Goal: Task Accomplishment & Management: Complete application form

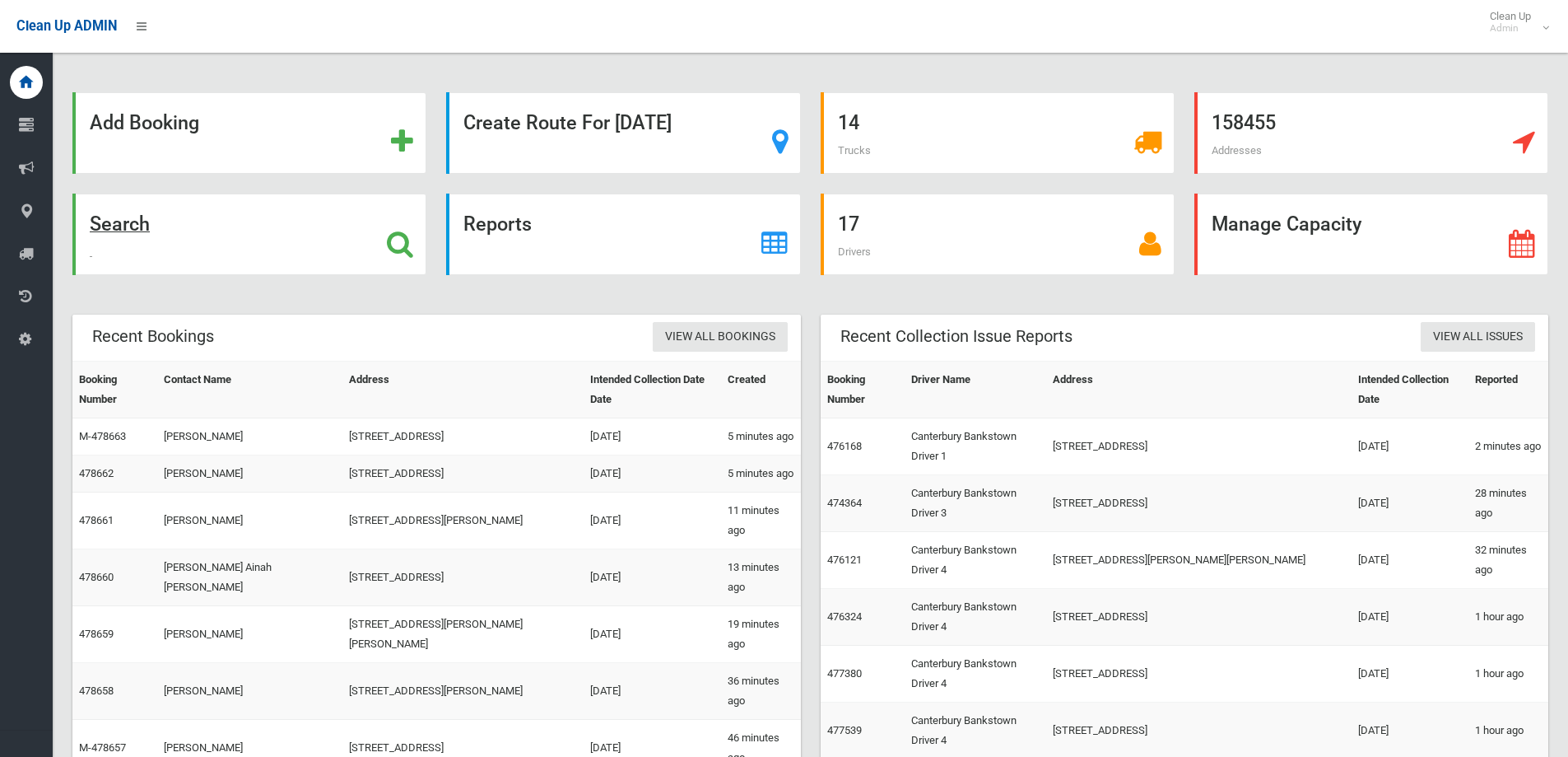
click at [209, 222] on div "Search" at bounding box center [249, 234] width 354 height 81
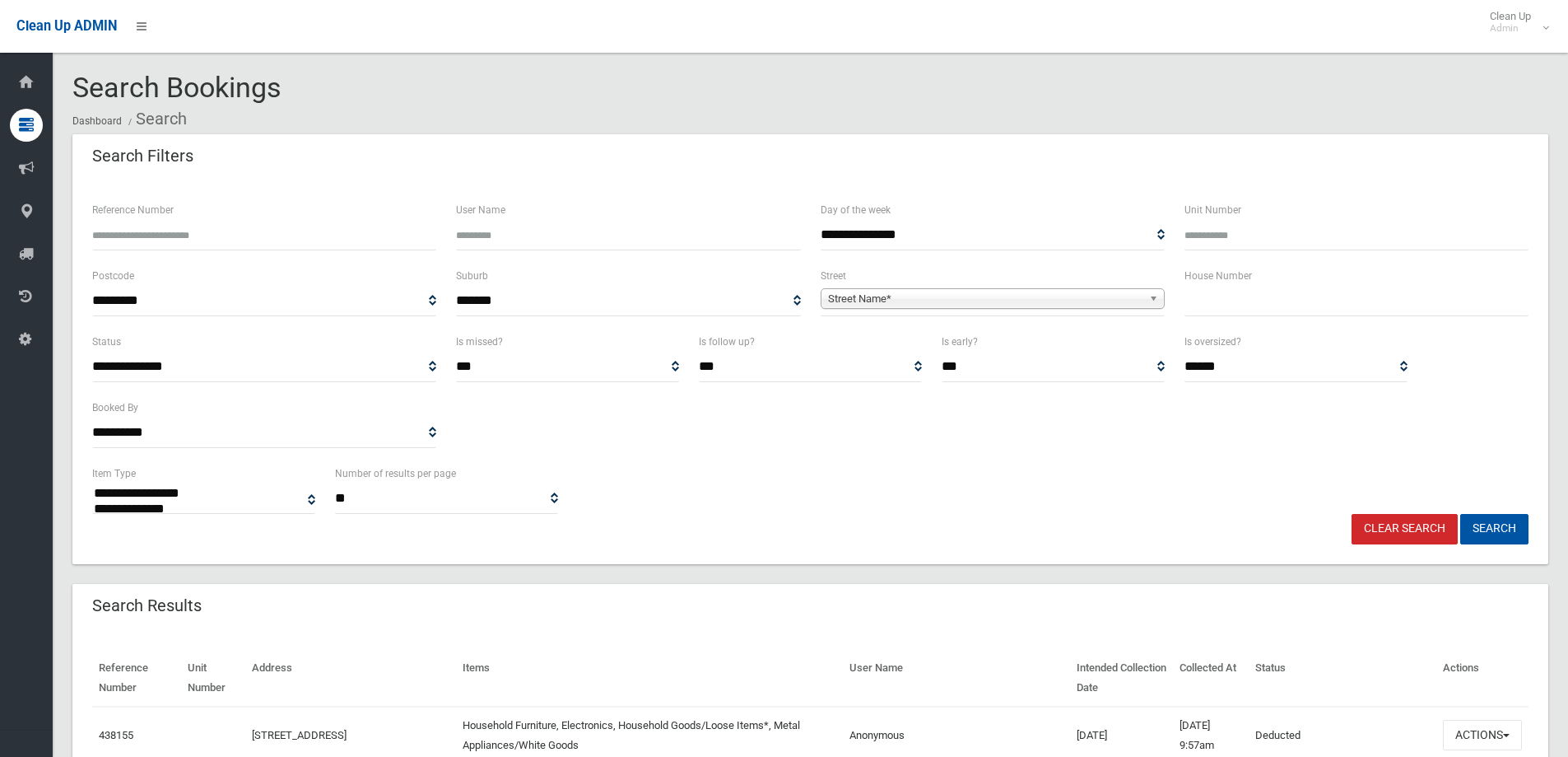
select select
click at [1243, 300] on input "text" at bounding box center [1357, 301] width 344 height 30
click at [1241, 299] on input "text" at bounding box center [1357, 301] width 344 height 30
type input "*****"
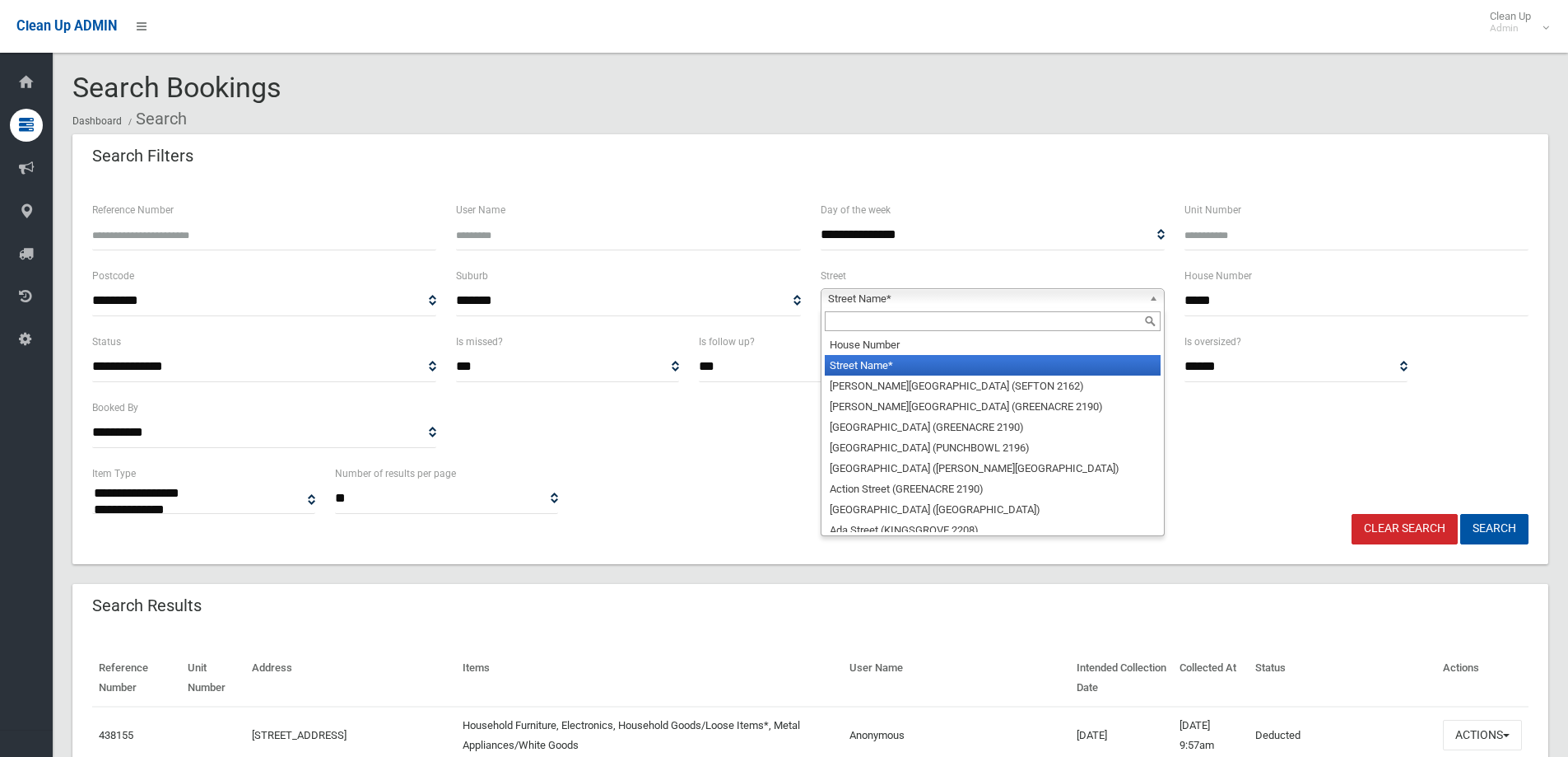
click at [1109, 291] on span "Street Name*" at bounding box center [985, 298] width 314 height 20
click at [1109, 329] on input "text" at bounding box center [993, 321] width 336 height 20
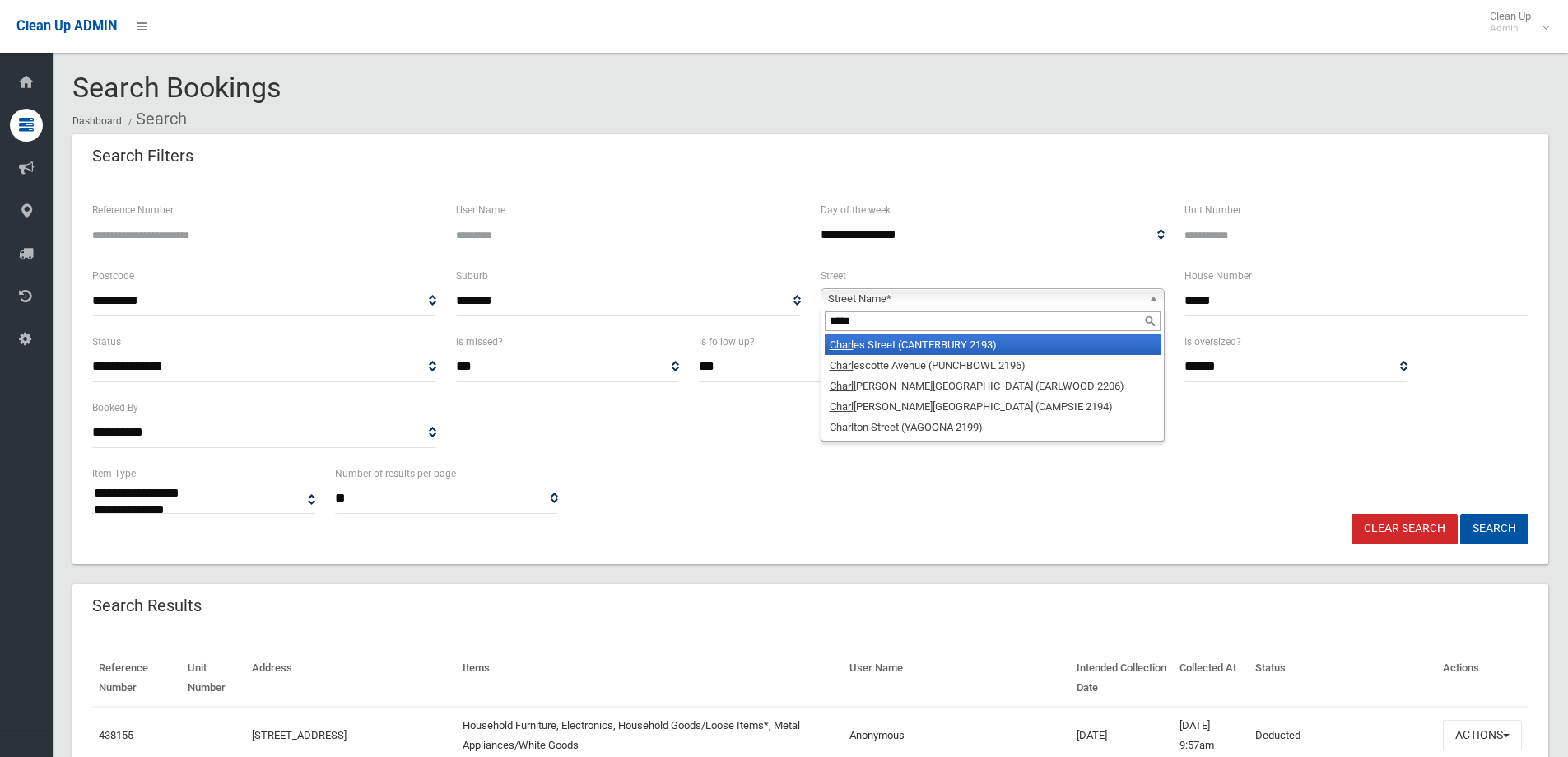
type input "*****"
click at [1076, 339] on li "Charl es Street (CANTERBURY 2193)" at bounding box center [993, 345] width 336 height 21
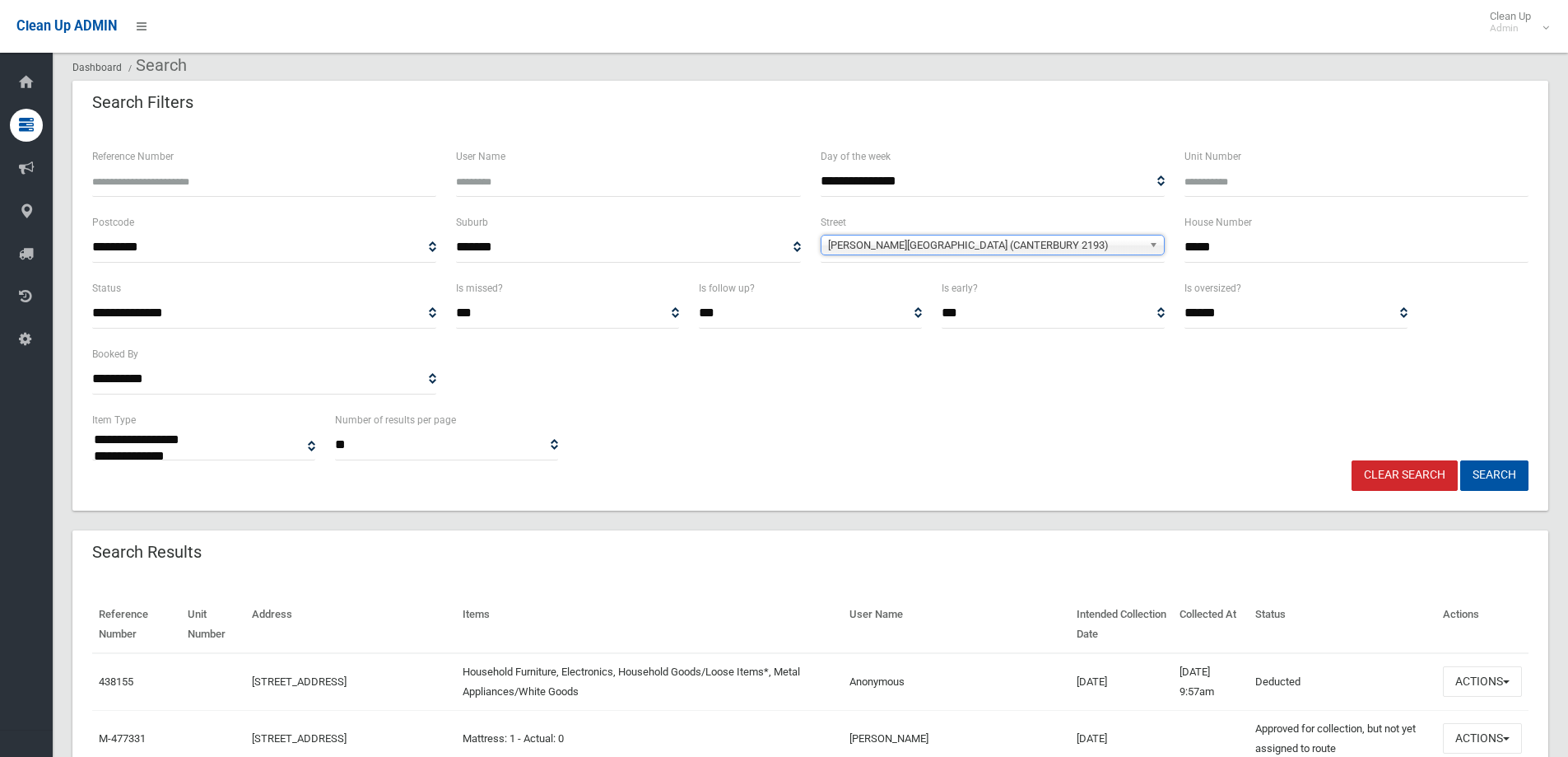
scroll to position [82, 0]
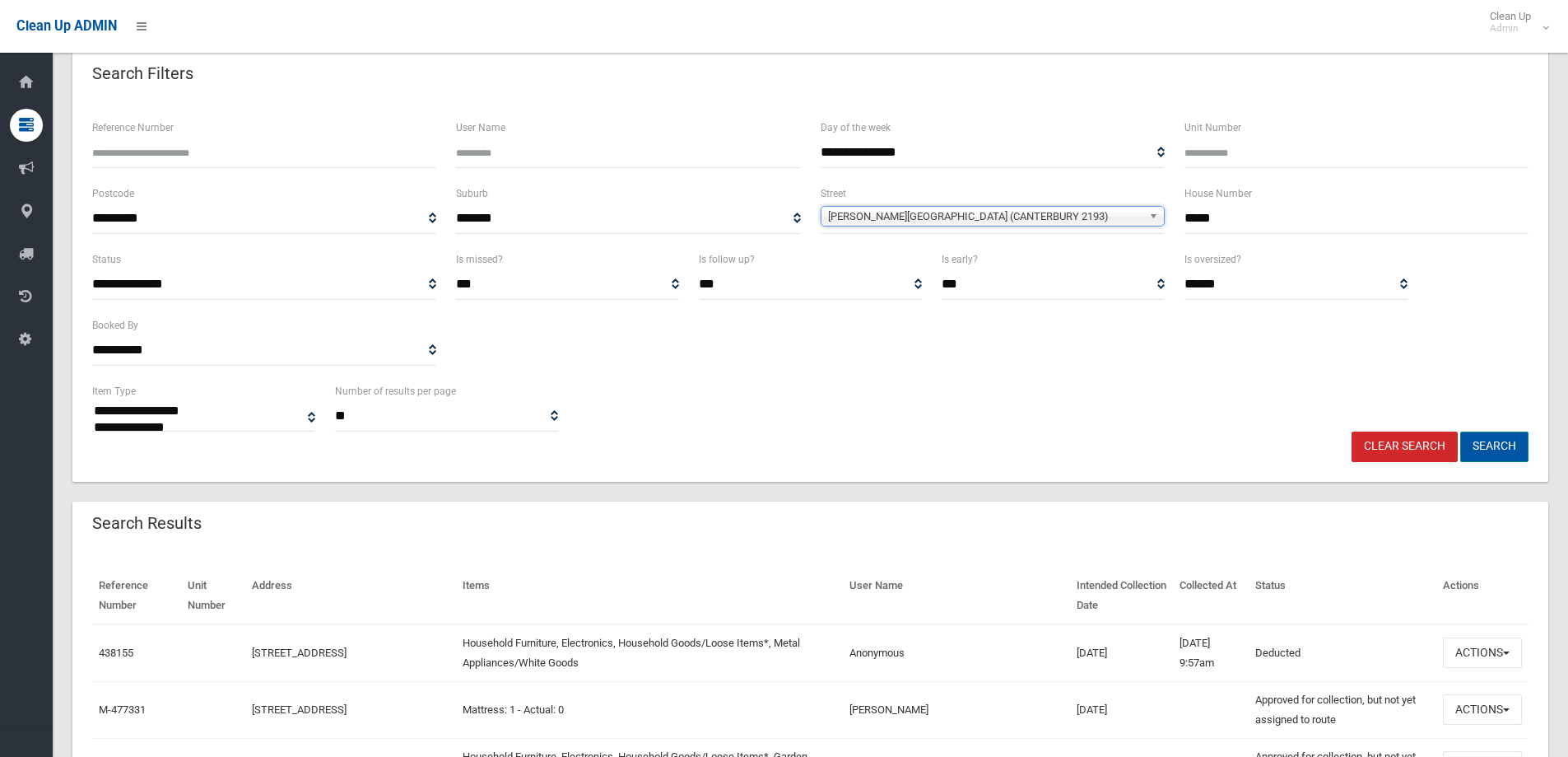
click at [1483, 436] on button "Search" at bounding box center [1494, 446] width 68 height 30
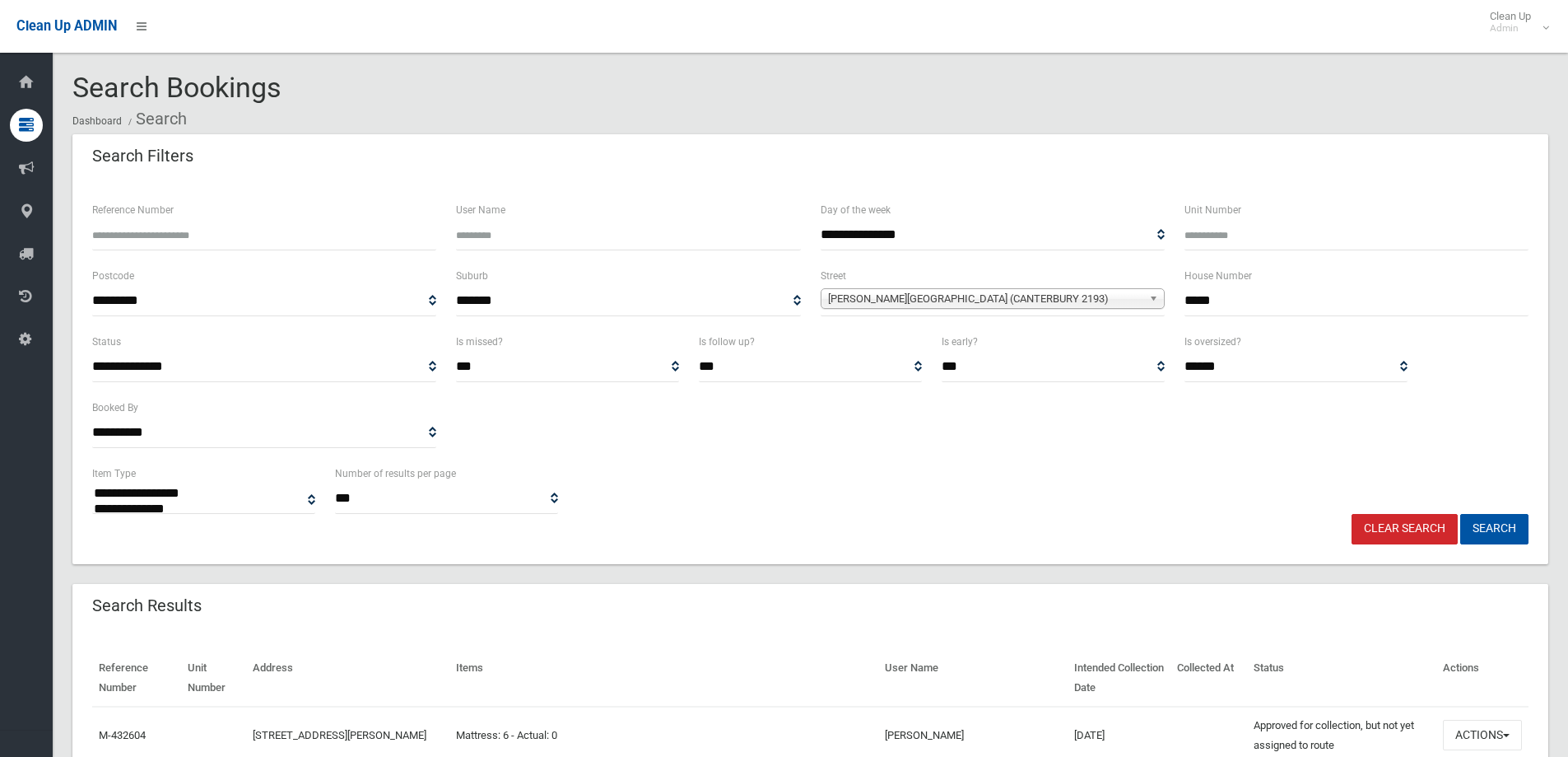
select select
click at [1081, 176] on div "Search Filters" at bounding box center [810, 157] width 1476 height 46
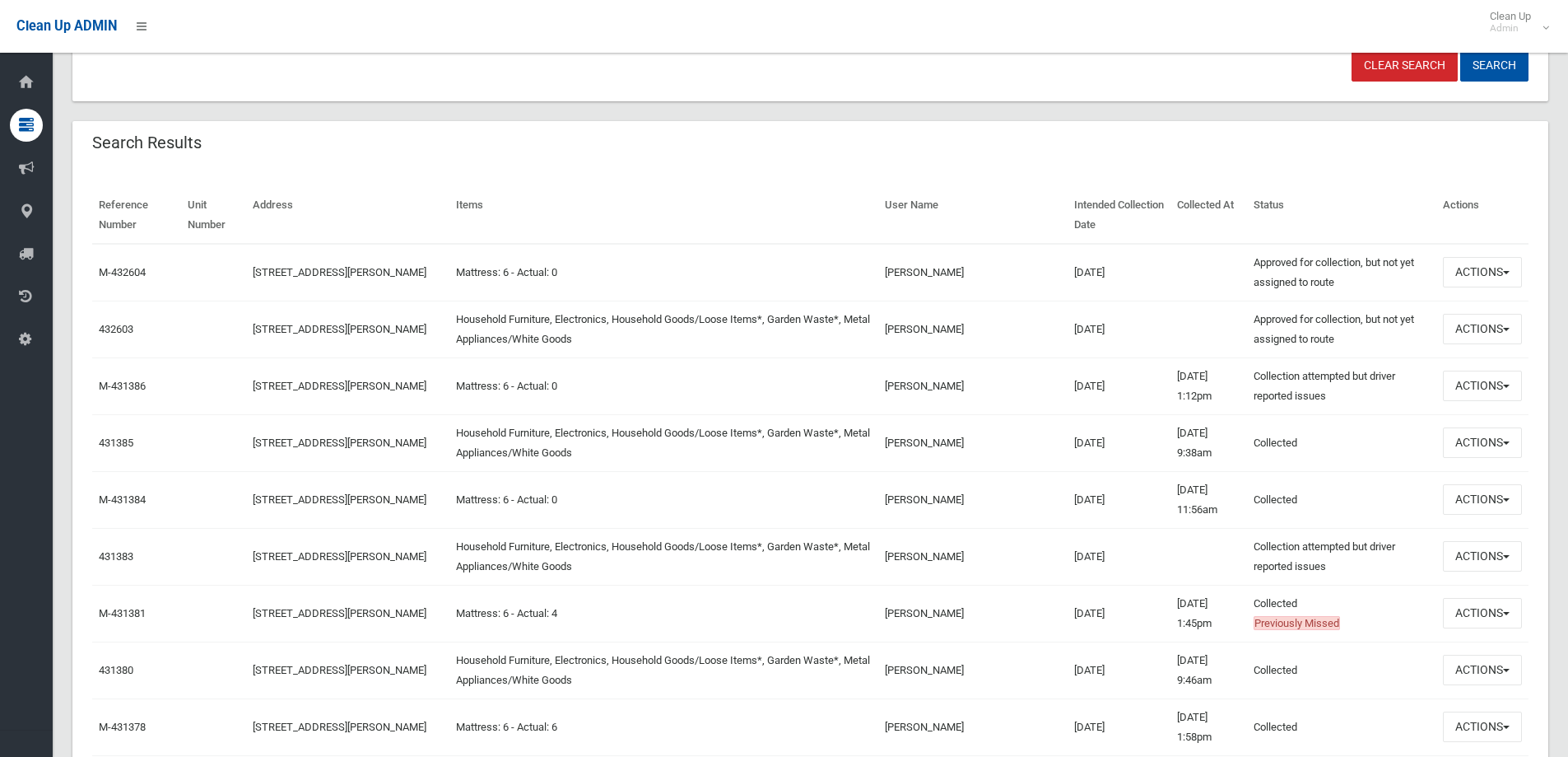
scroll to position [495, 0]
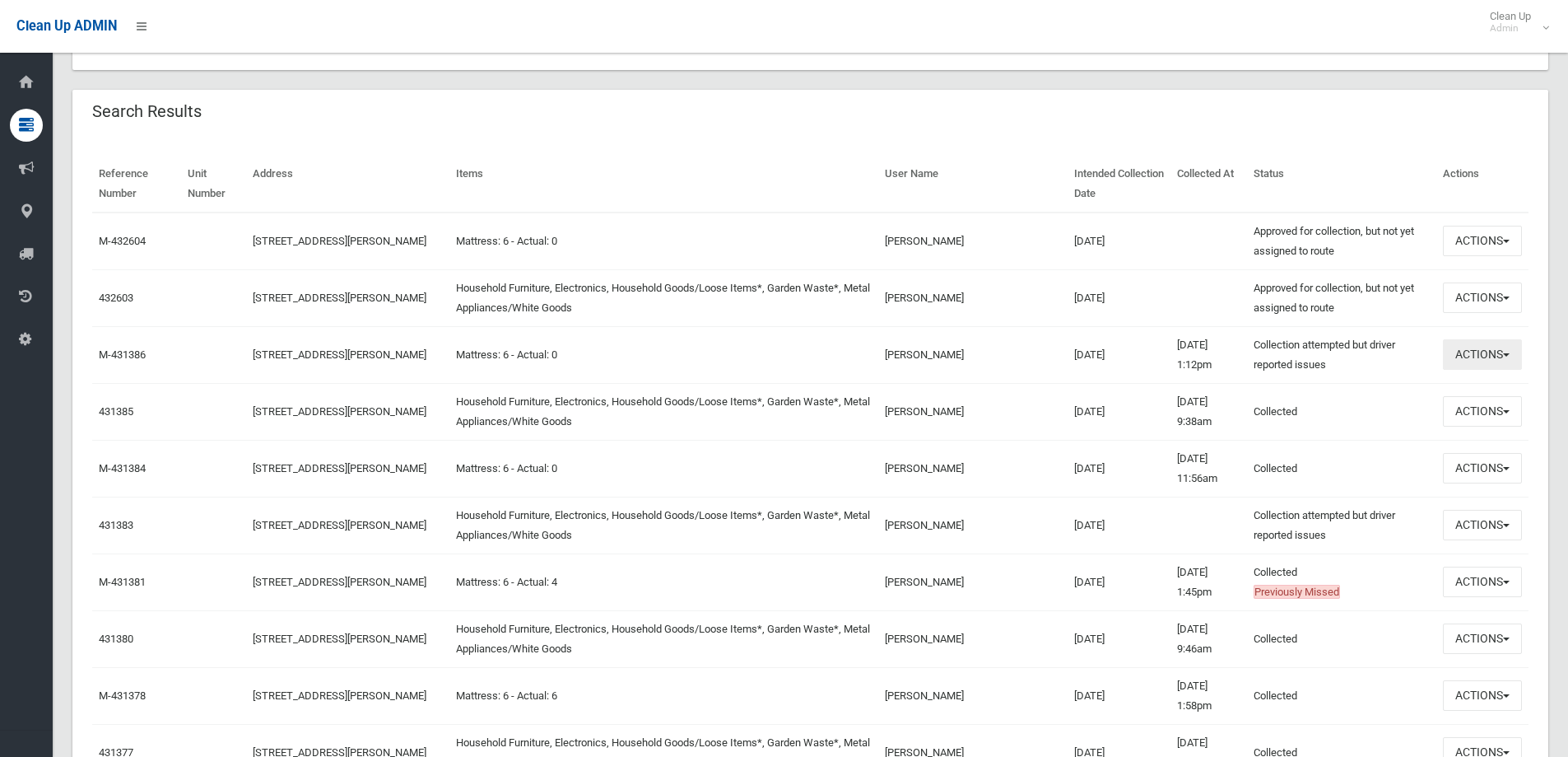
click at [1480, 352] on button "Actions" at bounding box center [1483, 354] width 79 height 30
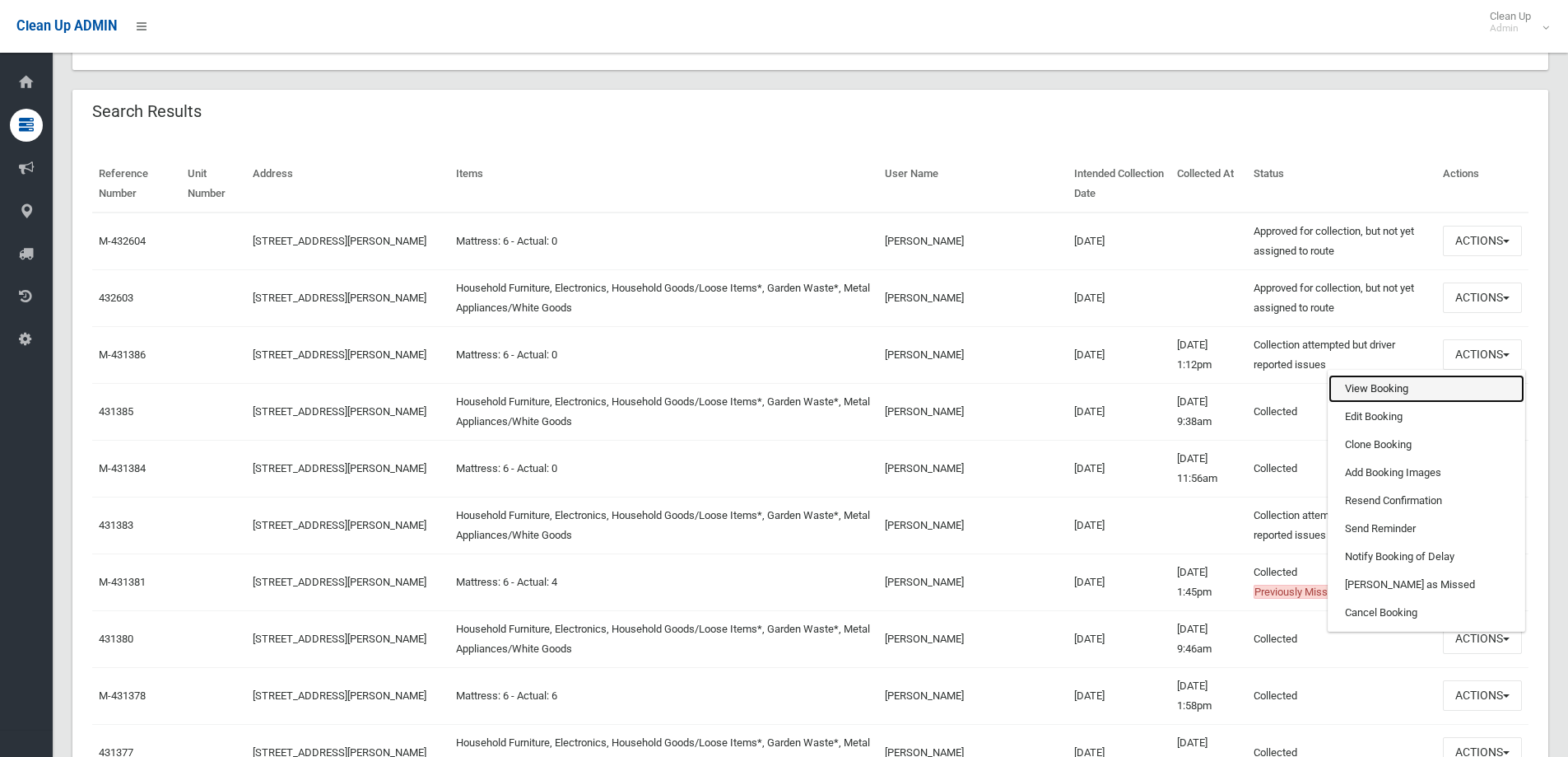
click at [1424, 385] on link "View Booking" at bounding box center [1426, 389] width 196 height 28
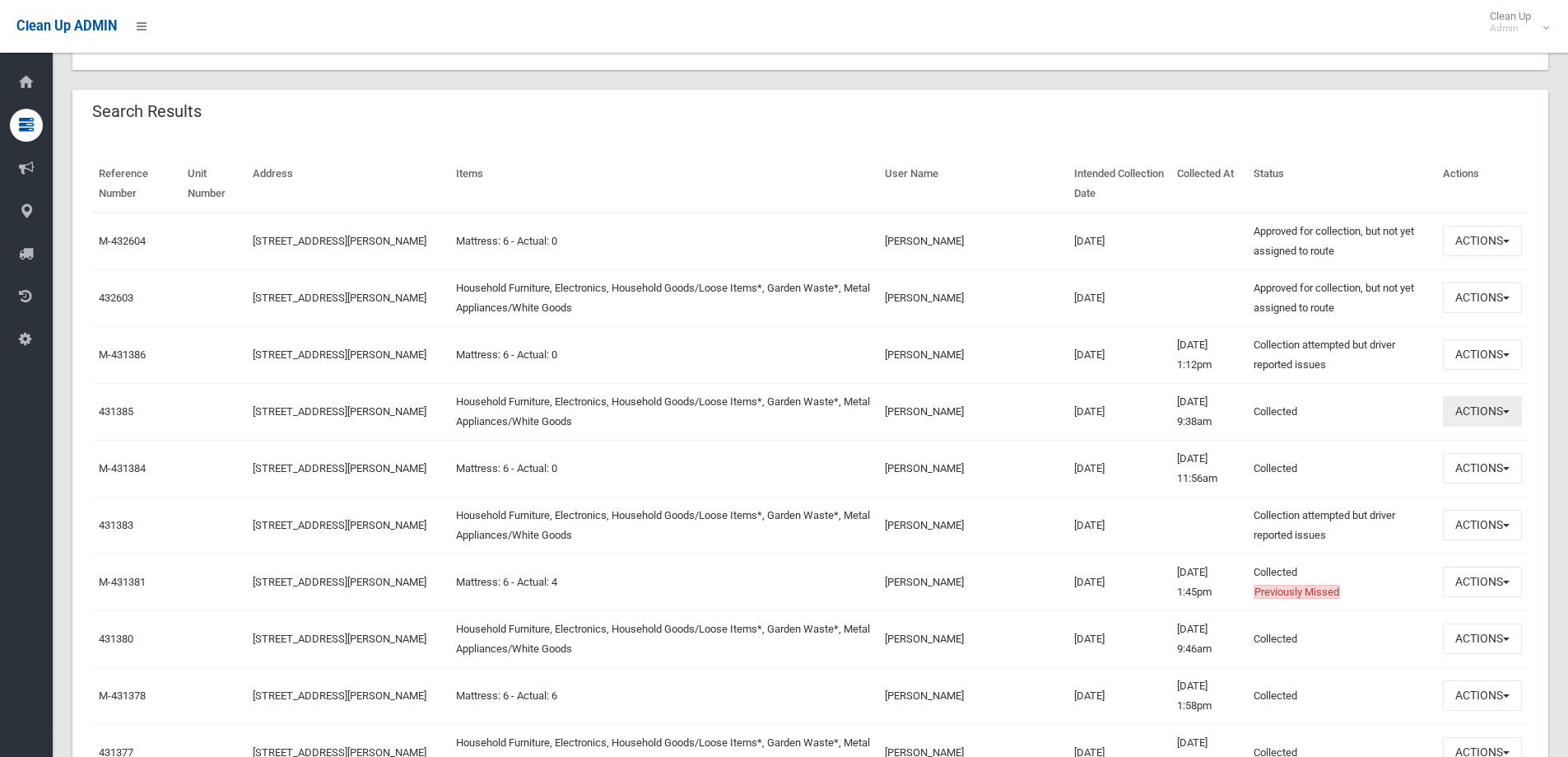
drag, startPoint x: 1460, startPoint y: 419, endPoint x: 1452, endPoint y: 417, distance: 8.2
click at [1456, 419] on button "Actions" at bounding box center [1483, 412] width 79 height 30
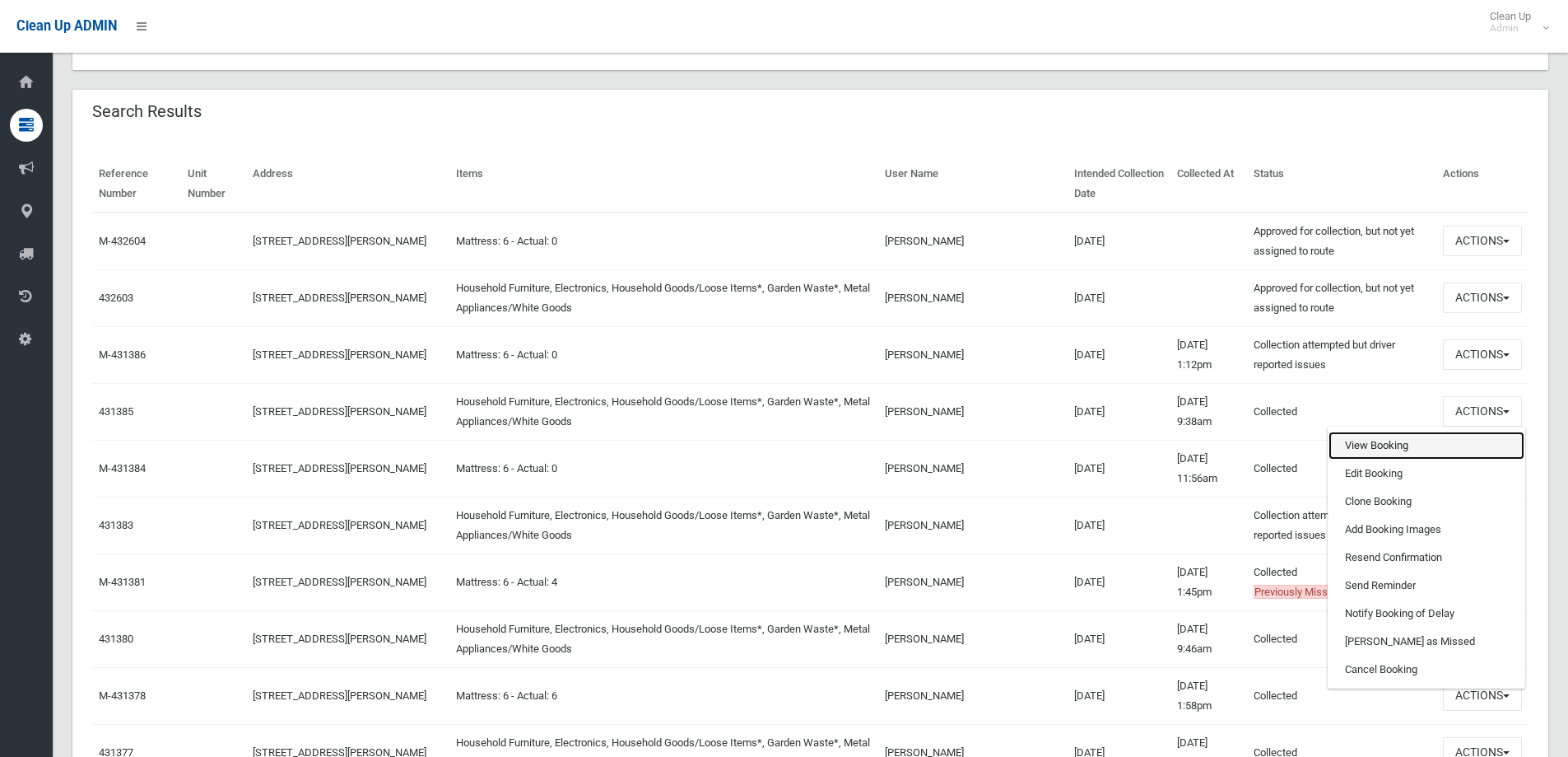
click at [1421, 451] on link "View Booking" at bounding box center [1426, 446] width 196 height 28
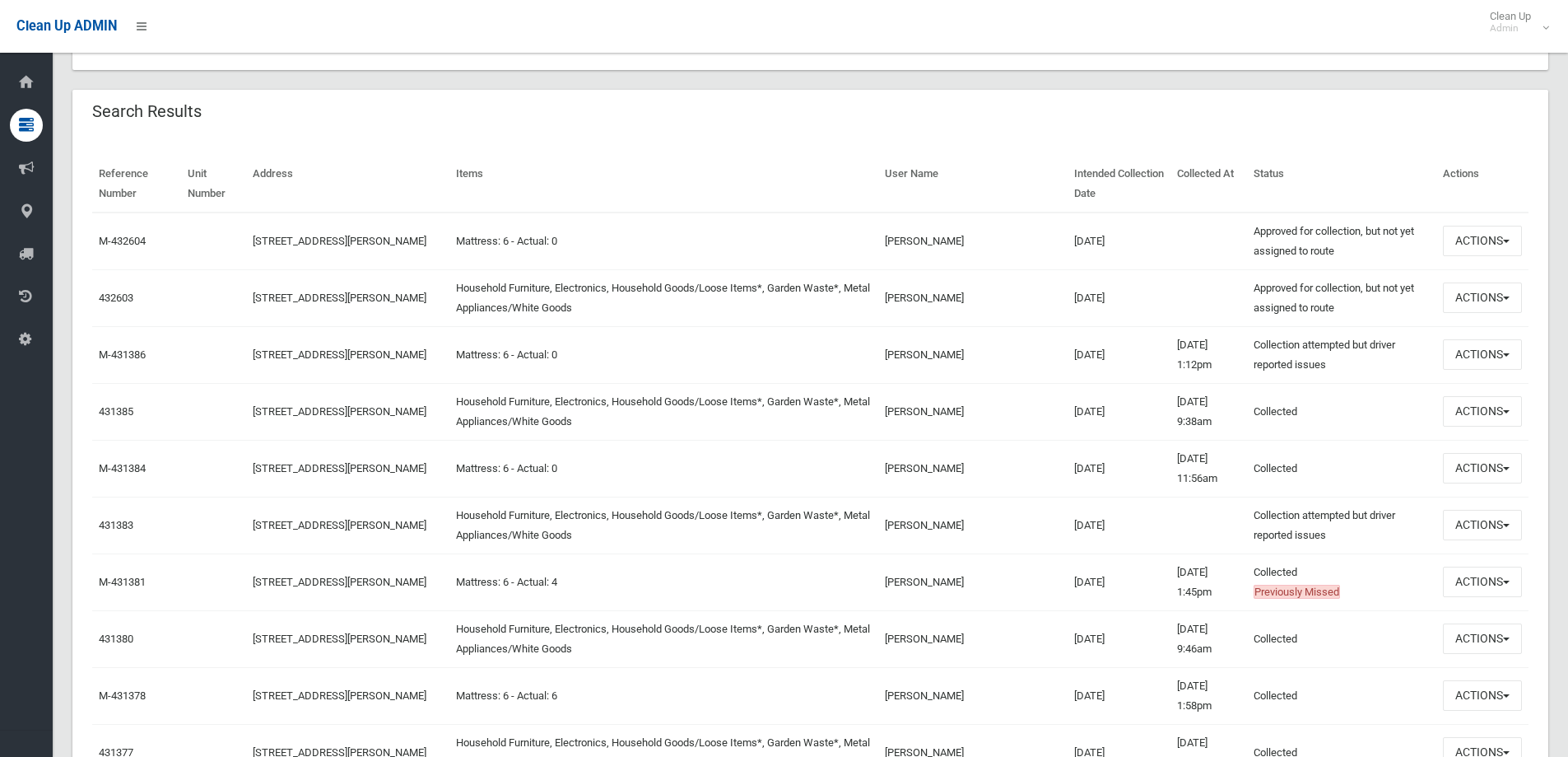
click at [1119, 114] on div "Search Results" at bounding box center [810, 112] width 1476 height 46
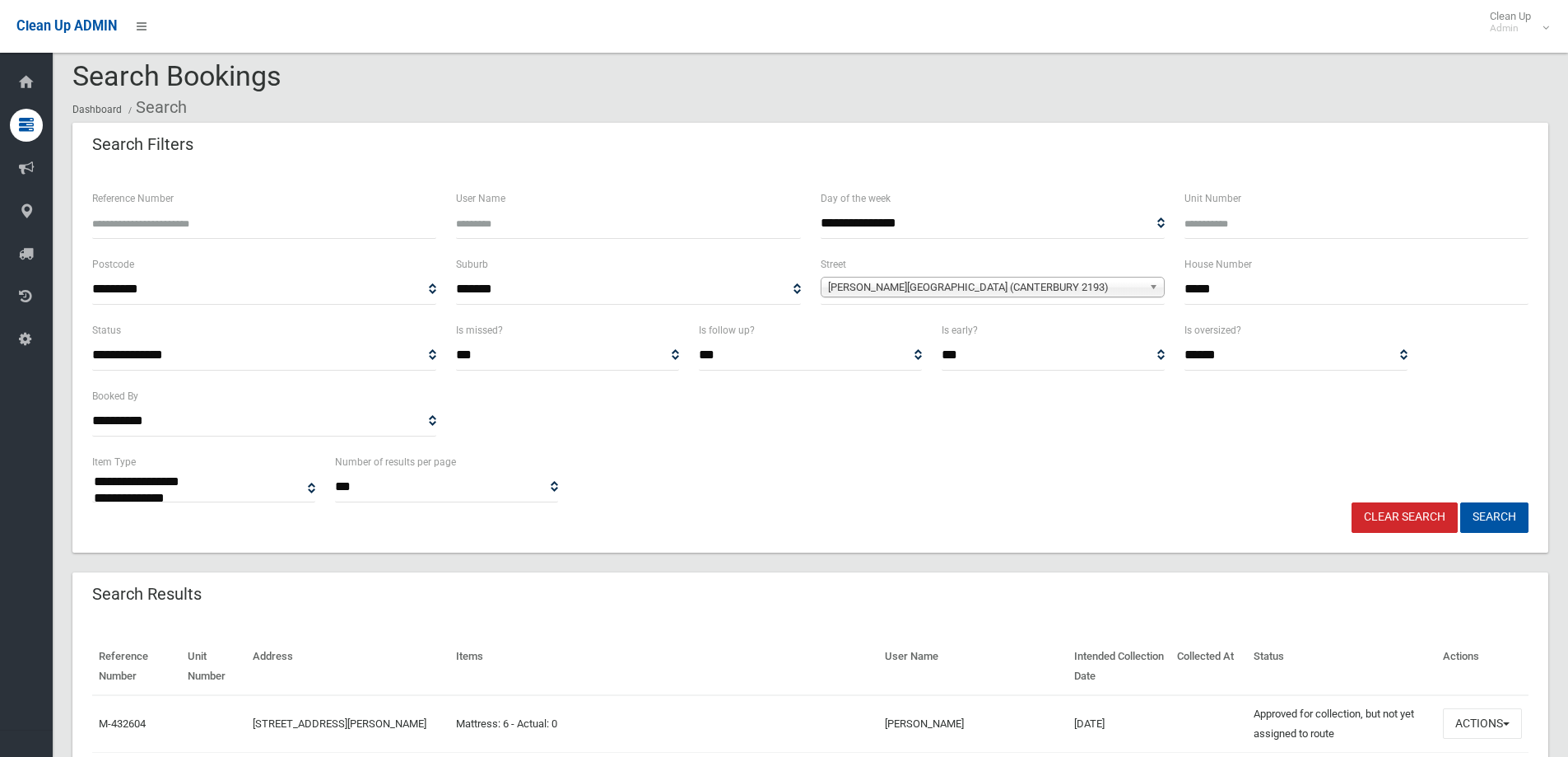
scroll to position [0, 0]
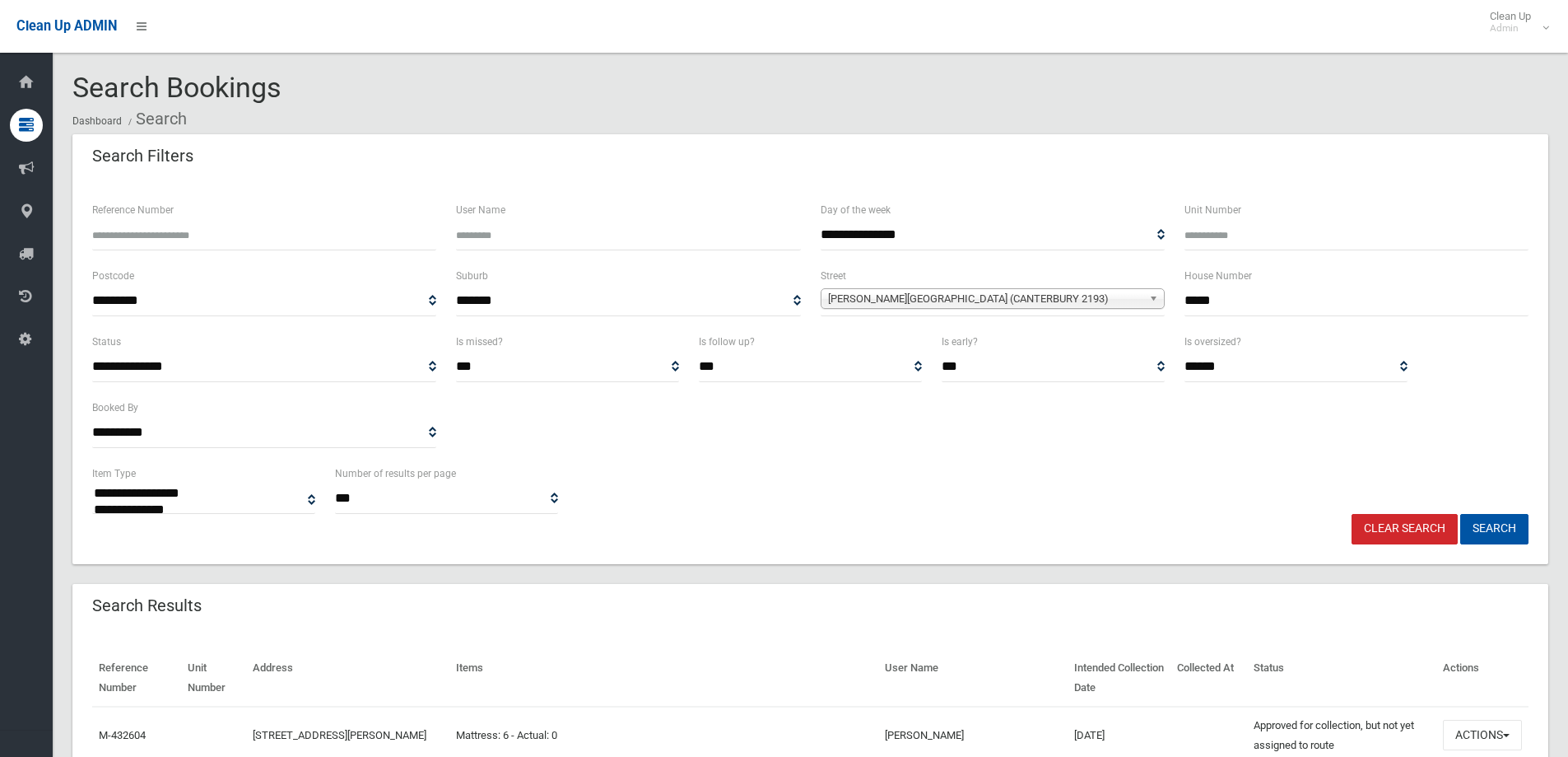
click at [1212, 178] on div "Search Filters" at bounding box center [810, 157] width 1476 height 46
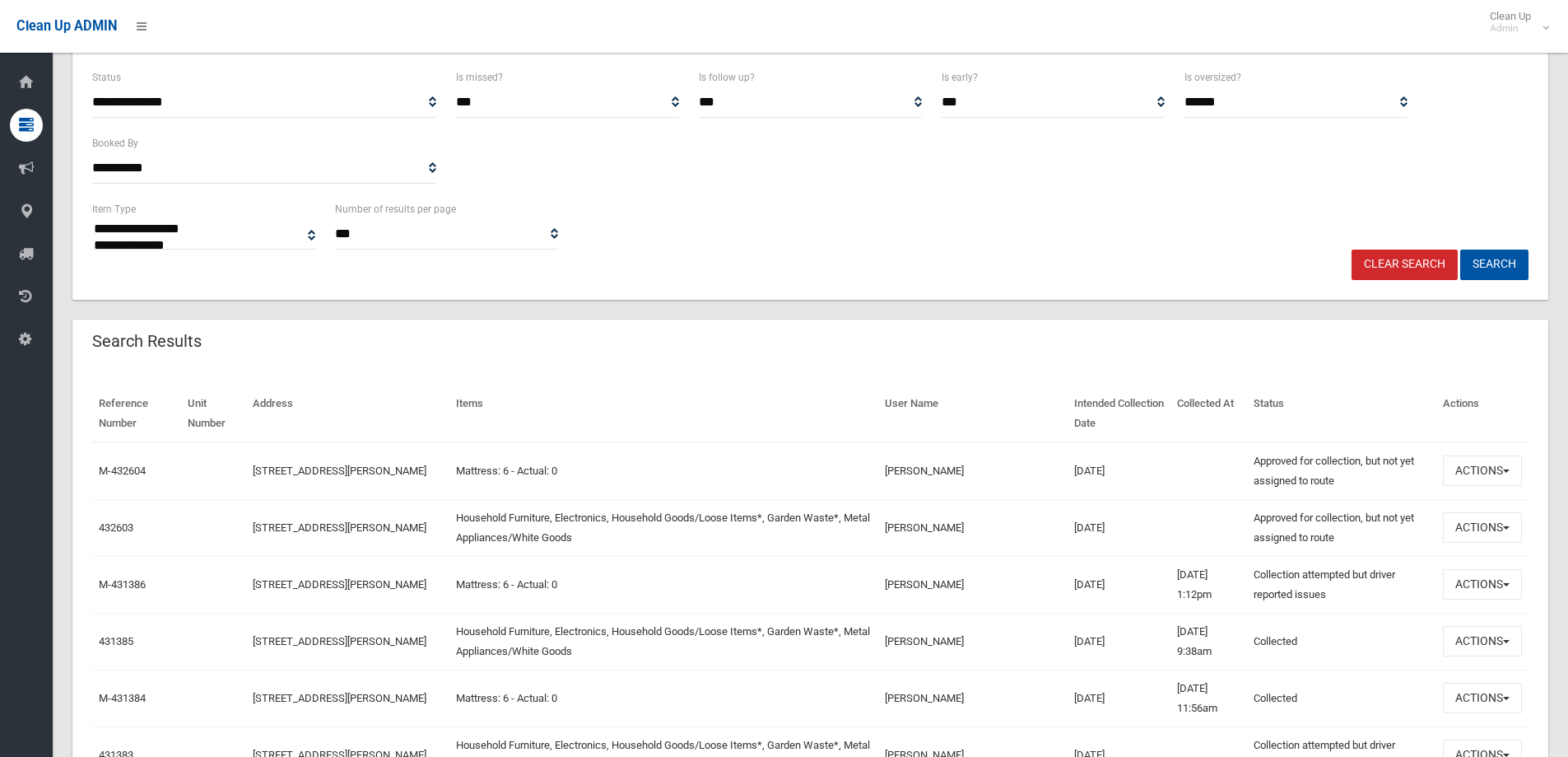
scroll to position [412, 0]
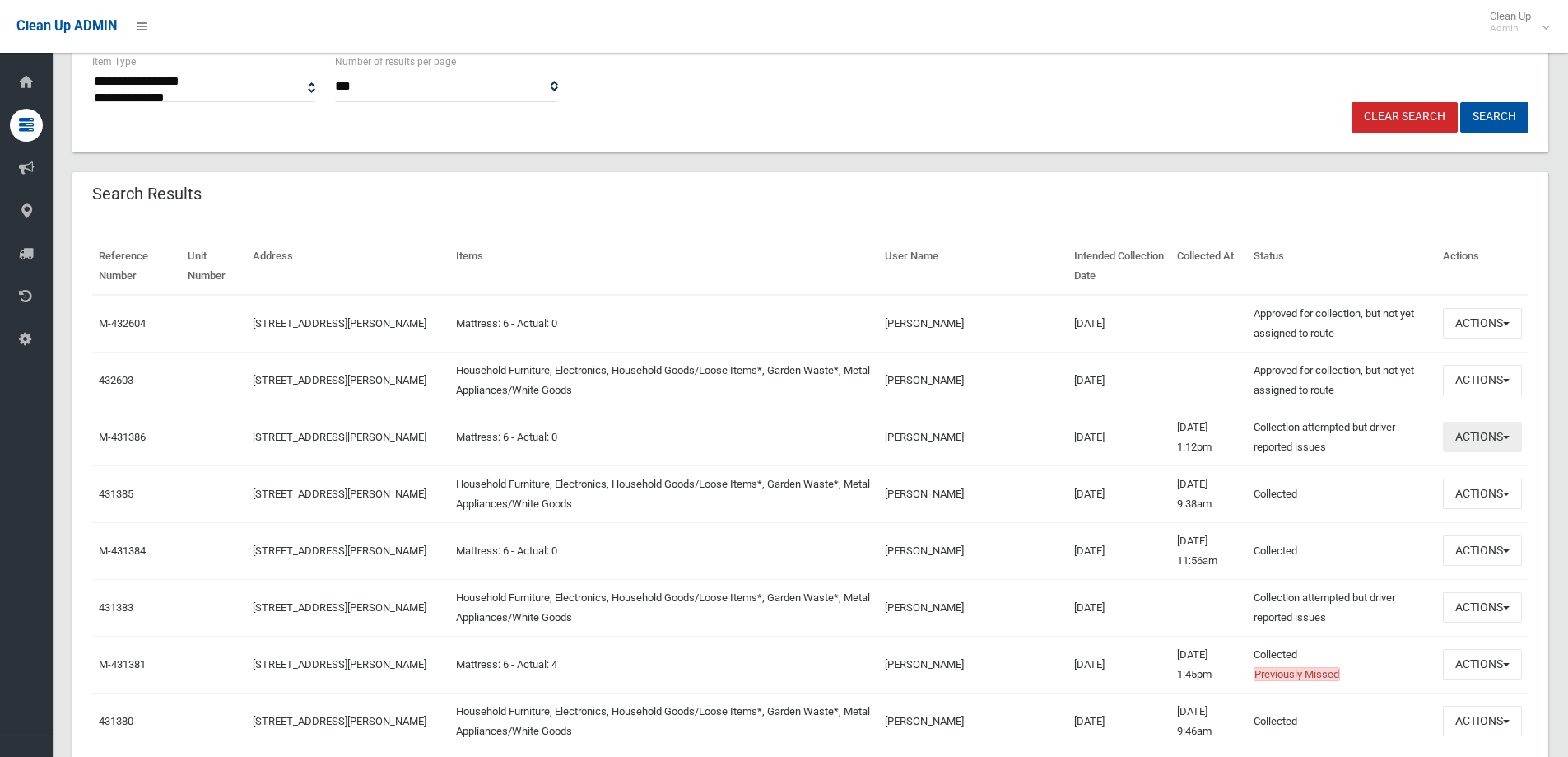
click at [1488, 430] on button "Actions" at bounding box center [1483, 437] width 79 height 30
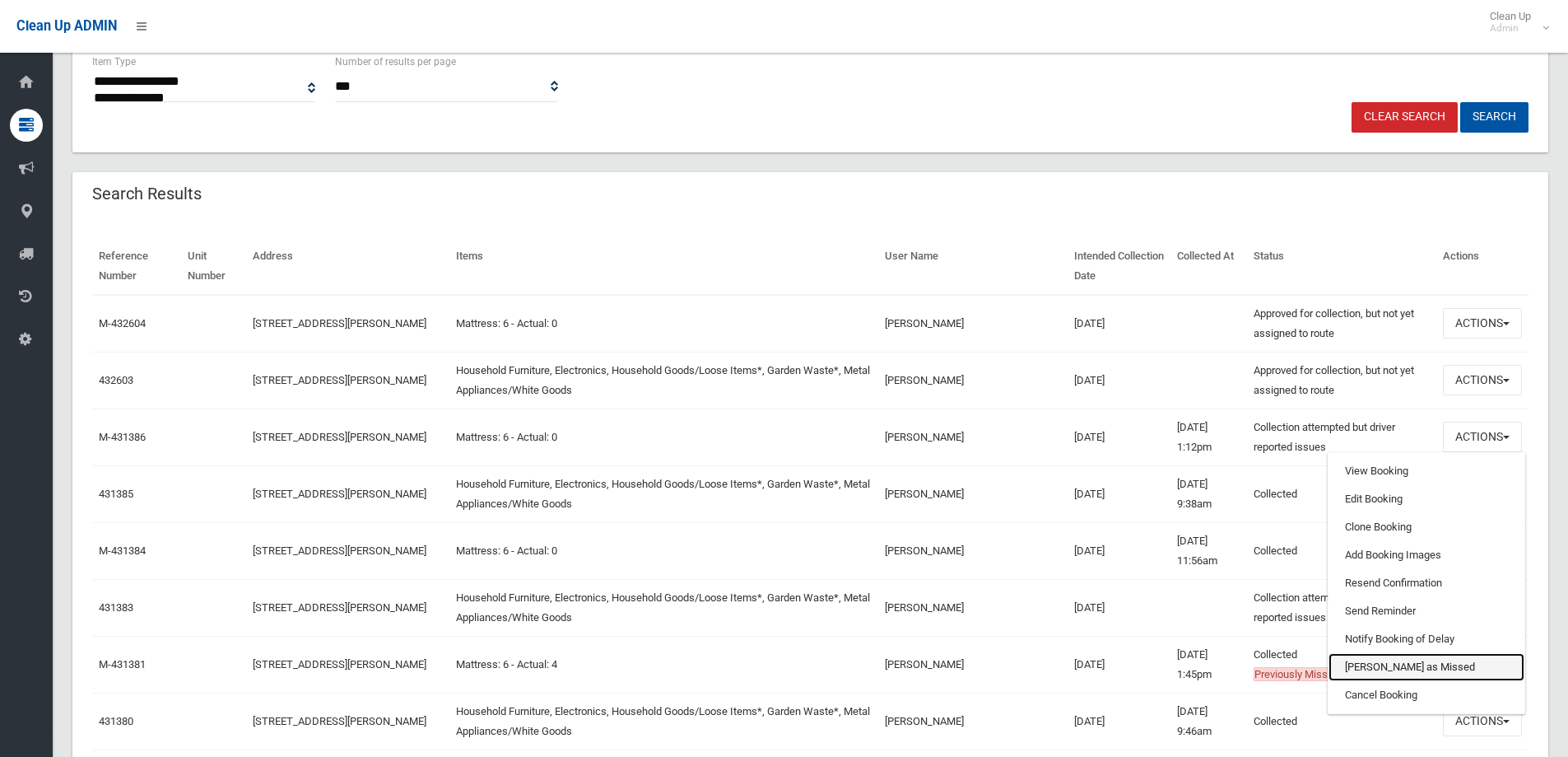
click at [1394, 665] on link "Mark as Missed" at bounding box center [1426, 667] width 196 height 28
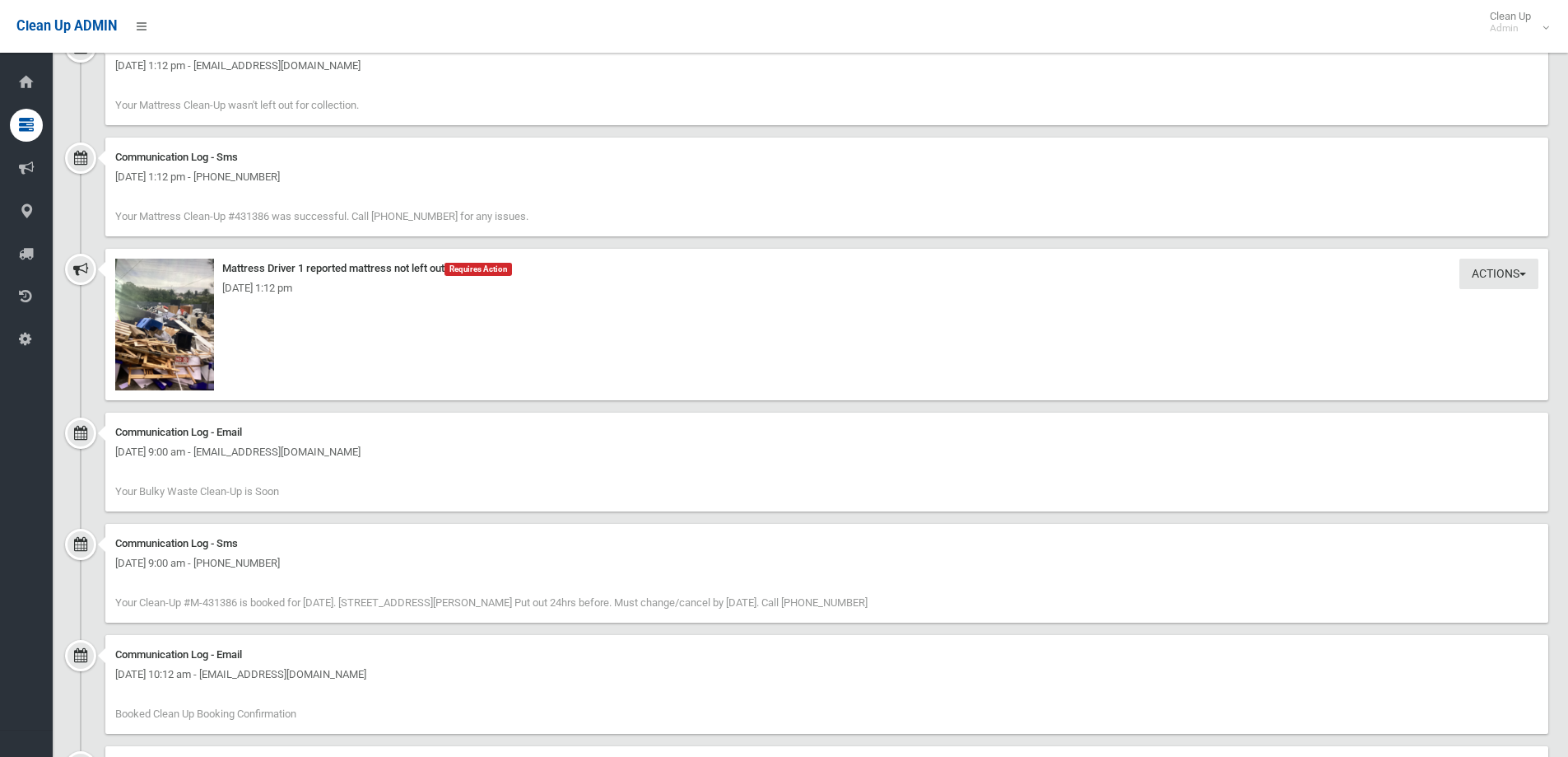
scroll to position [1236, 0]
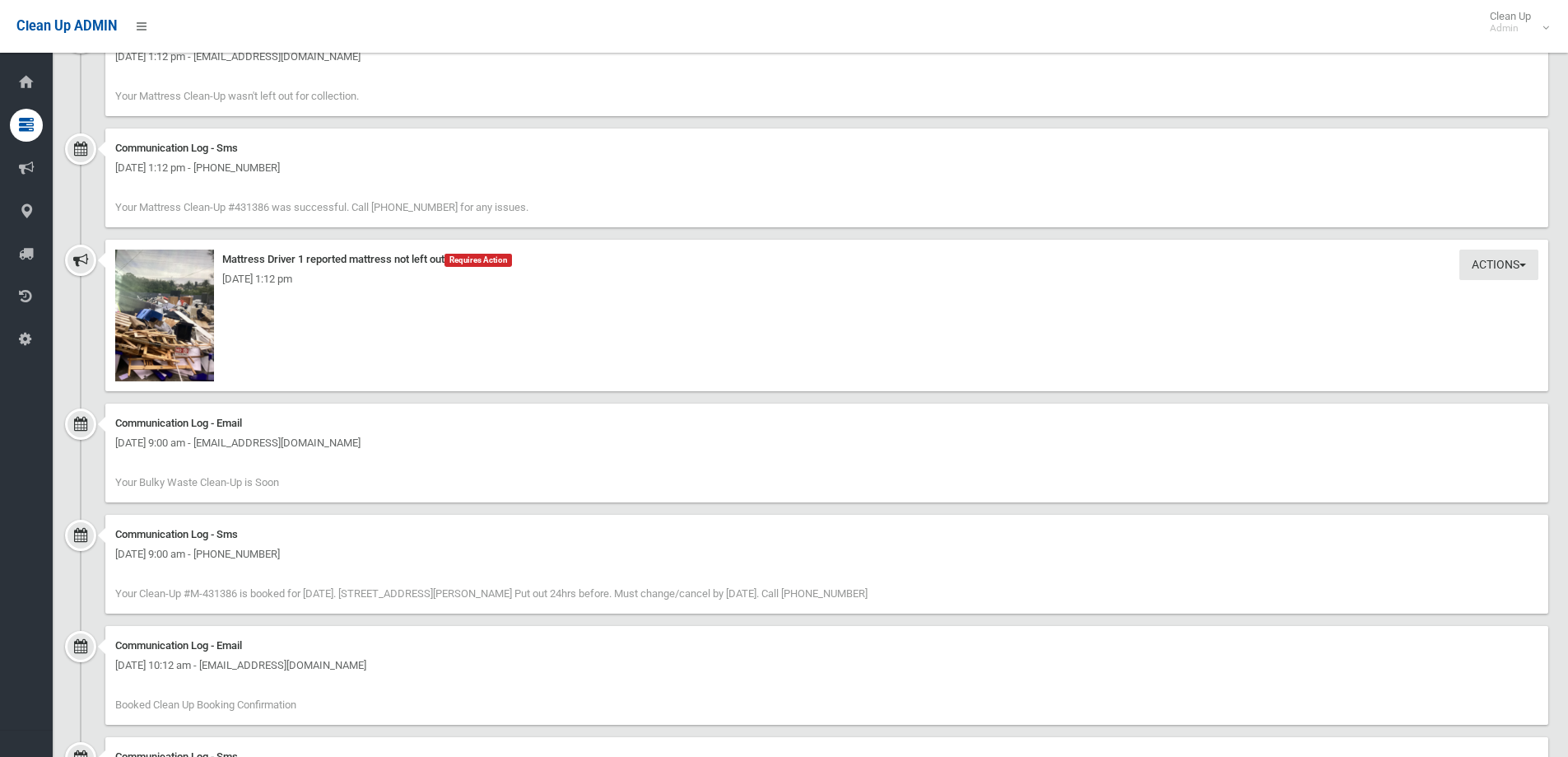
click at [184, 283] on div "Friday 8th August 2025 - 1:12 pm" at bounding box center [826, 278] width 1424 height 20
click at [207, 255] on img at bounding box center [164, 315] width 99 height 132
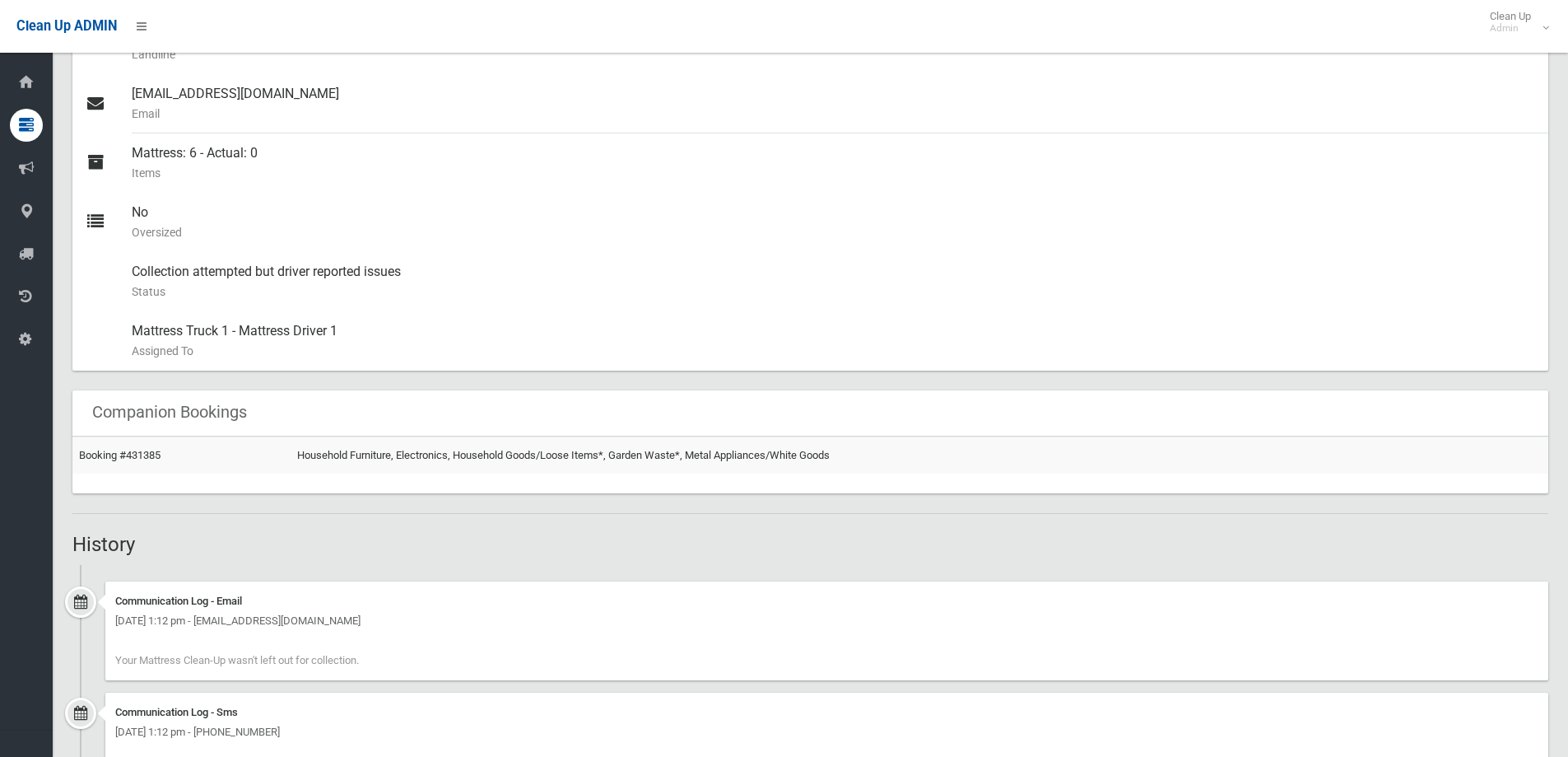
scroll to position [495, 0]
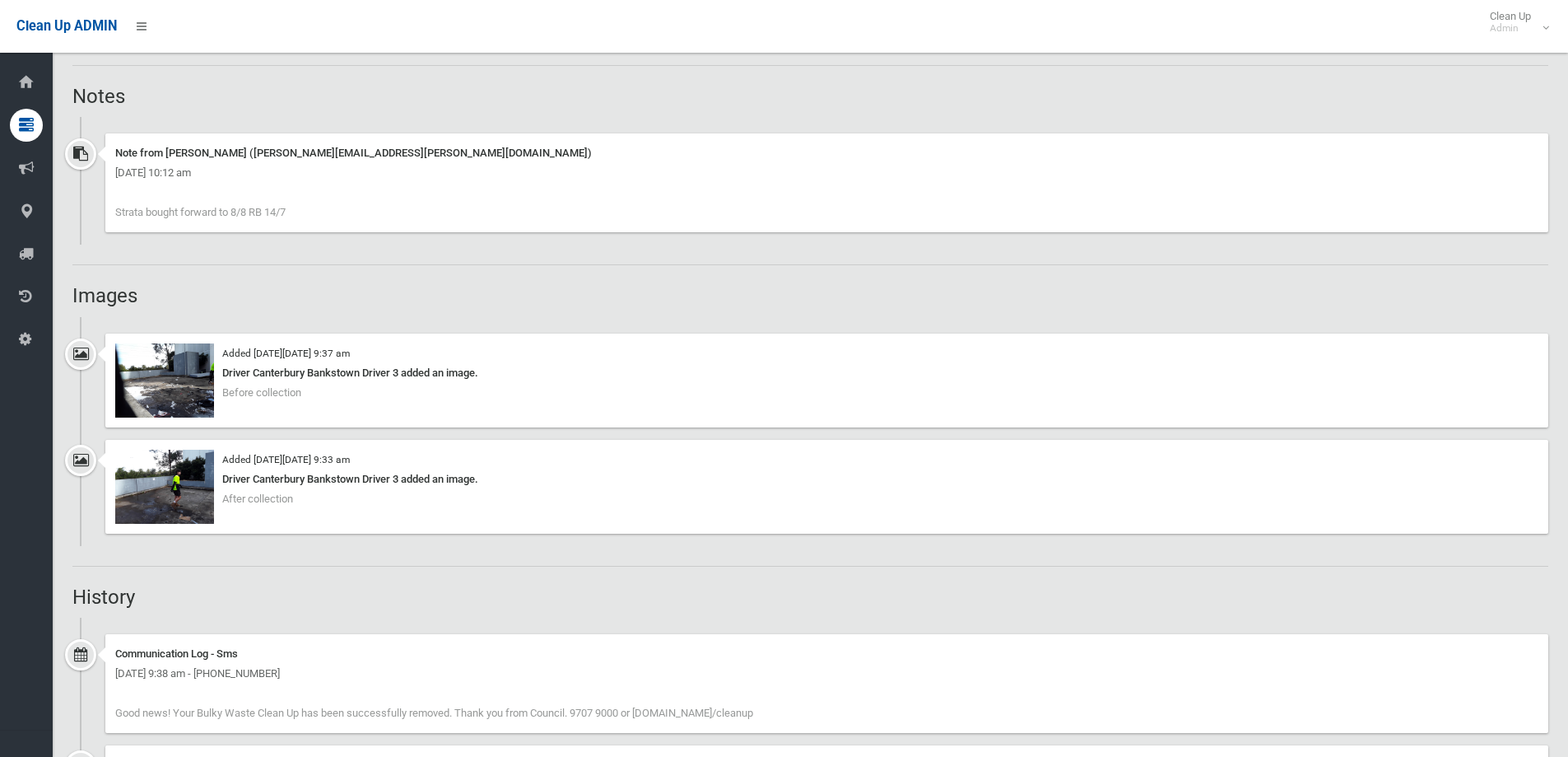
scroll to position [1236, 0]
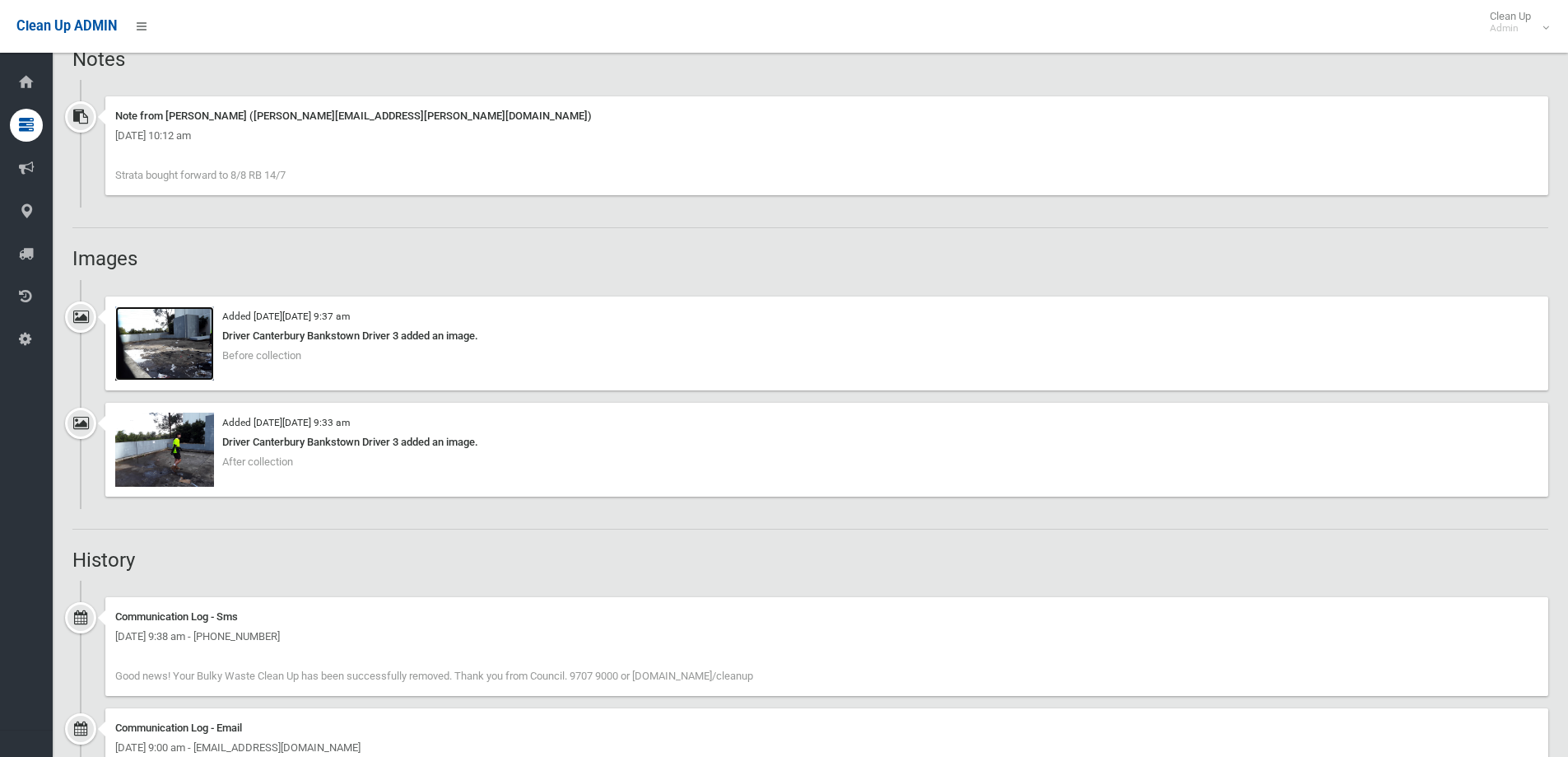
click at [175, 338] on img at bounding box center [164, 344] width 99 height 75
click at [184, 447] on img at bounding box center [164, 449] width 99 height 75
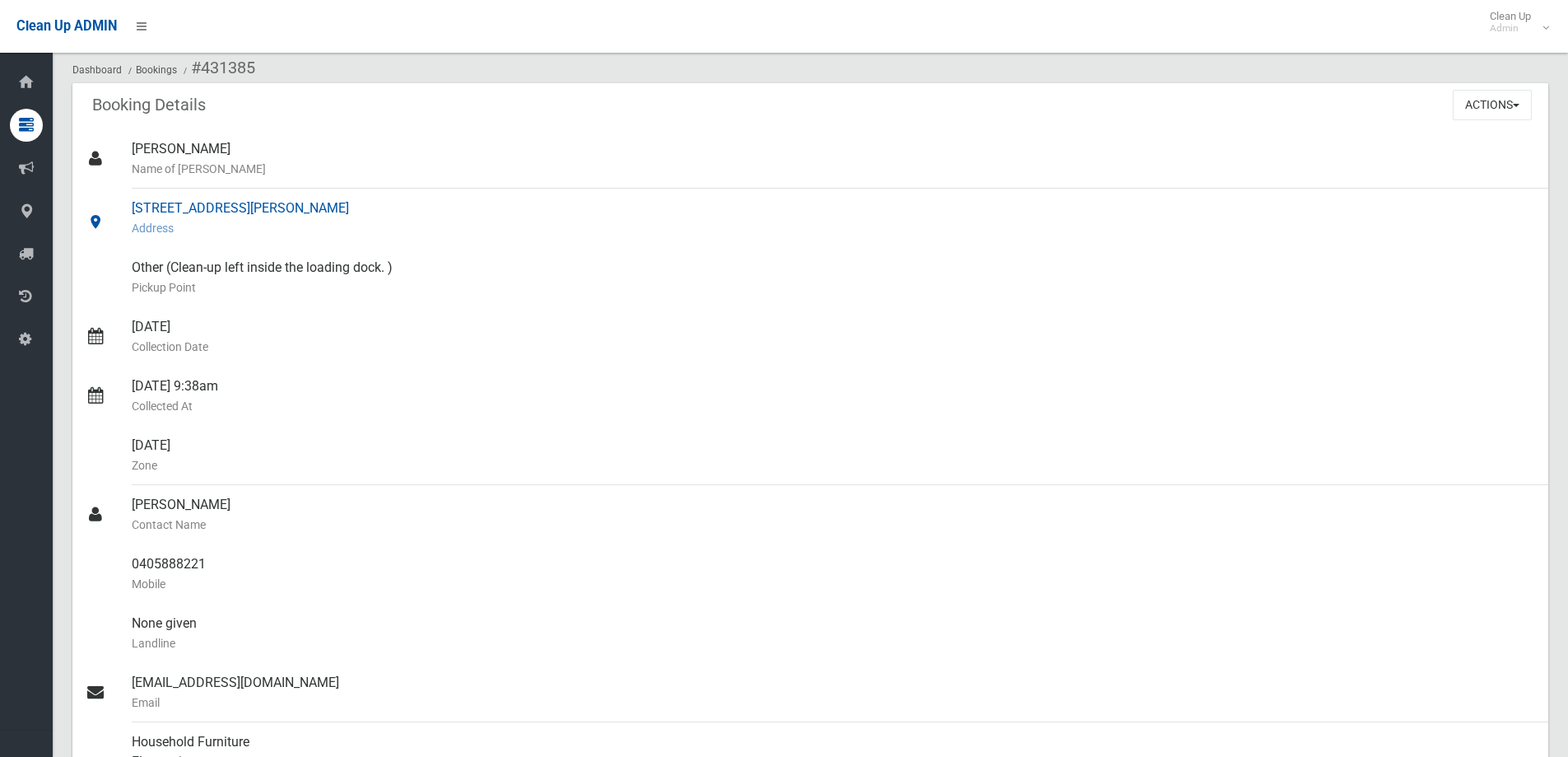
scroll to position [0, 0]
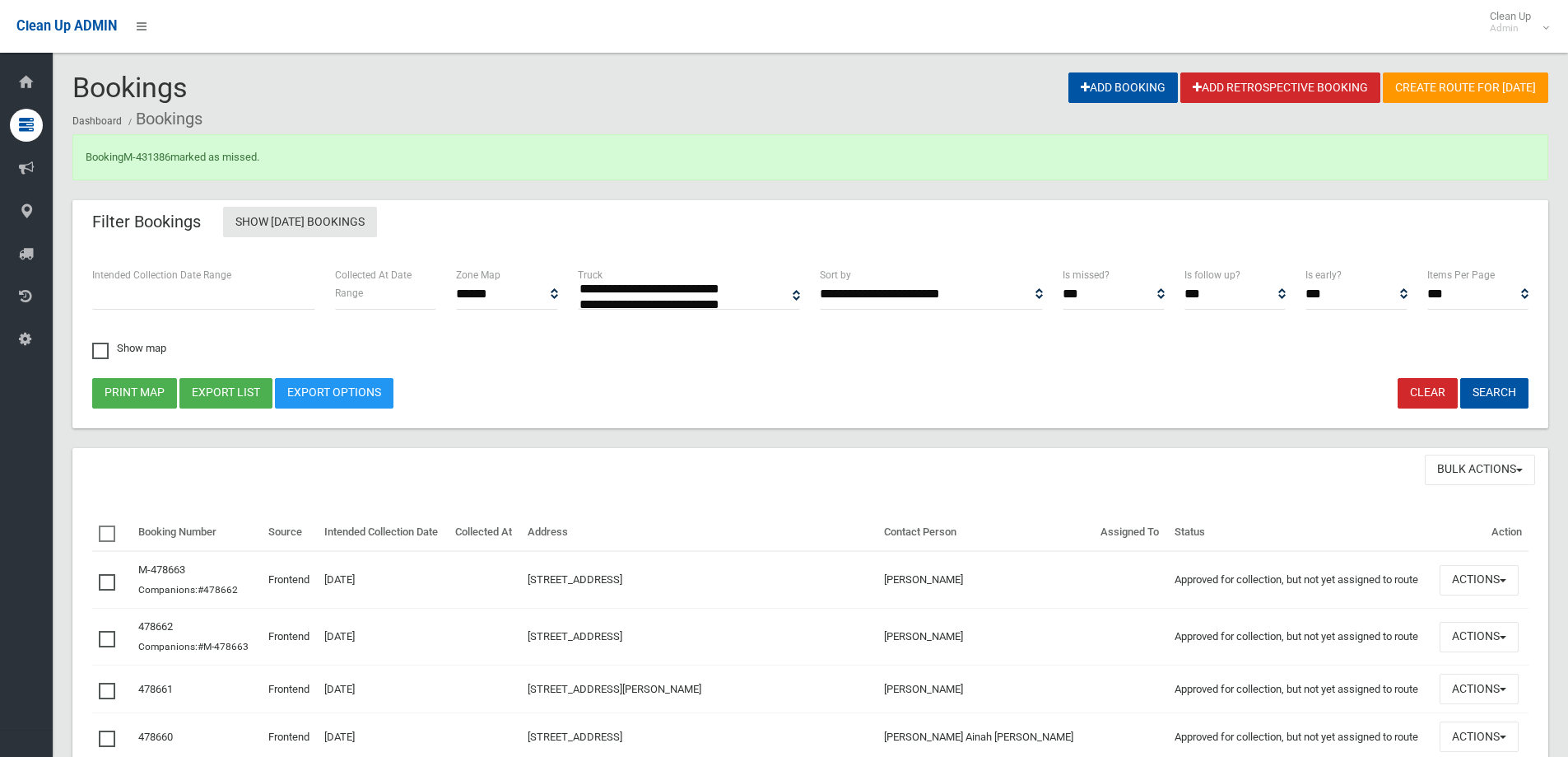
select select
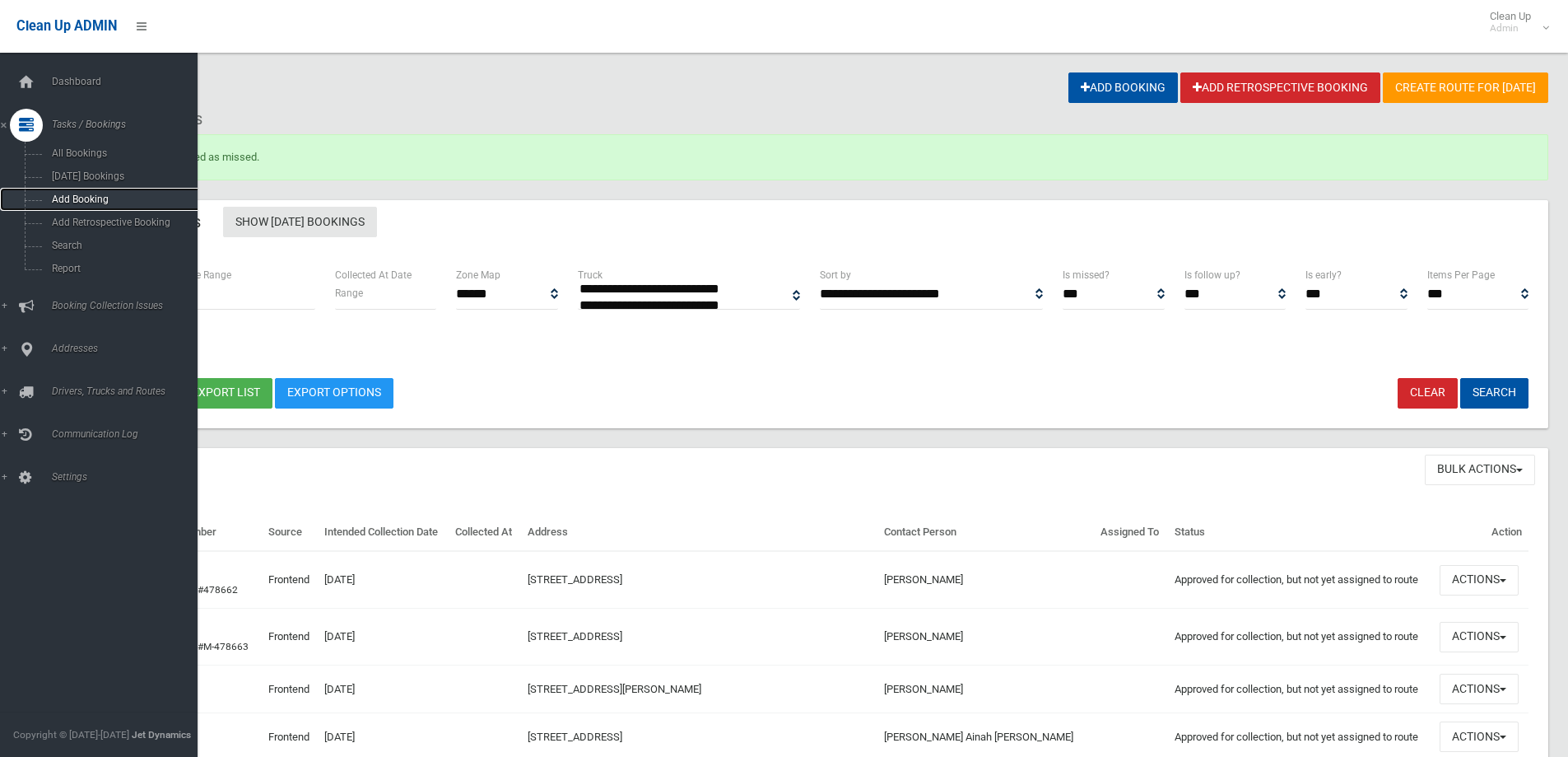
click at [102, 201] on span "Add Booking" at bounding box center [122, 199] width 149 height 11
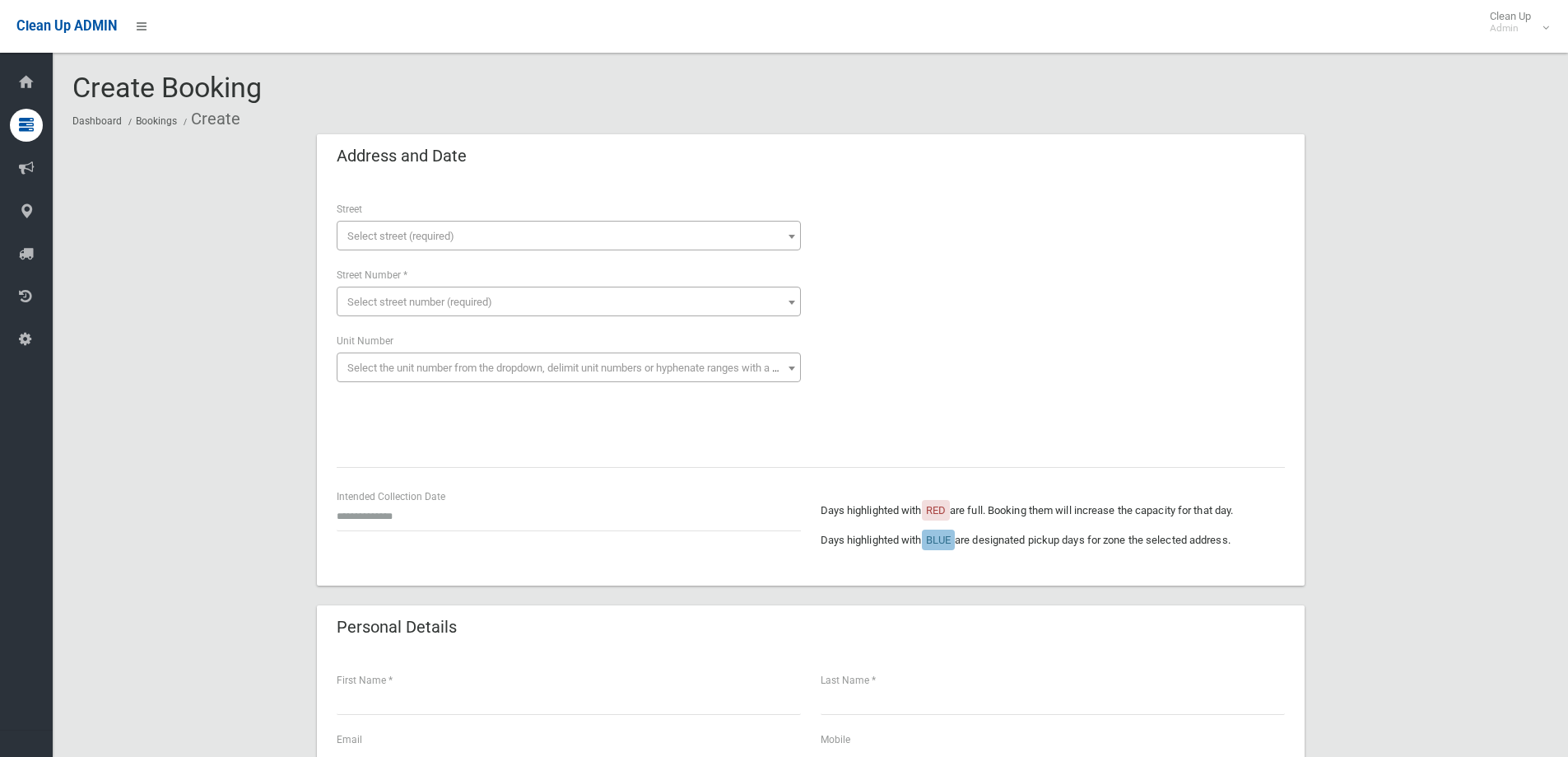
click at [658, 231] on span "Select street (required)" at bounding box center [568, 236] width 456 height 23
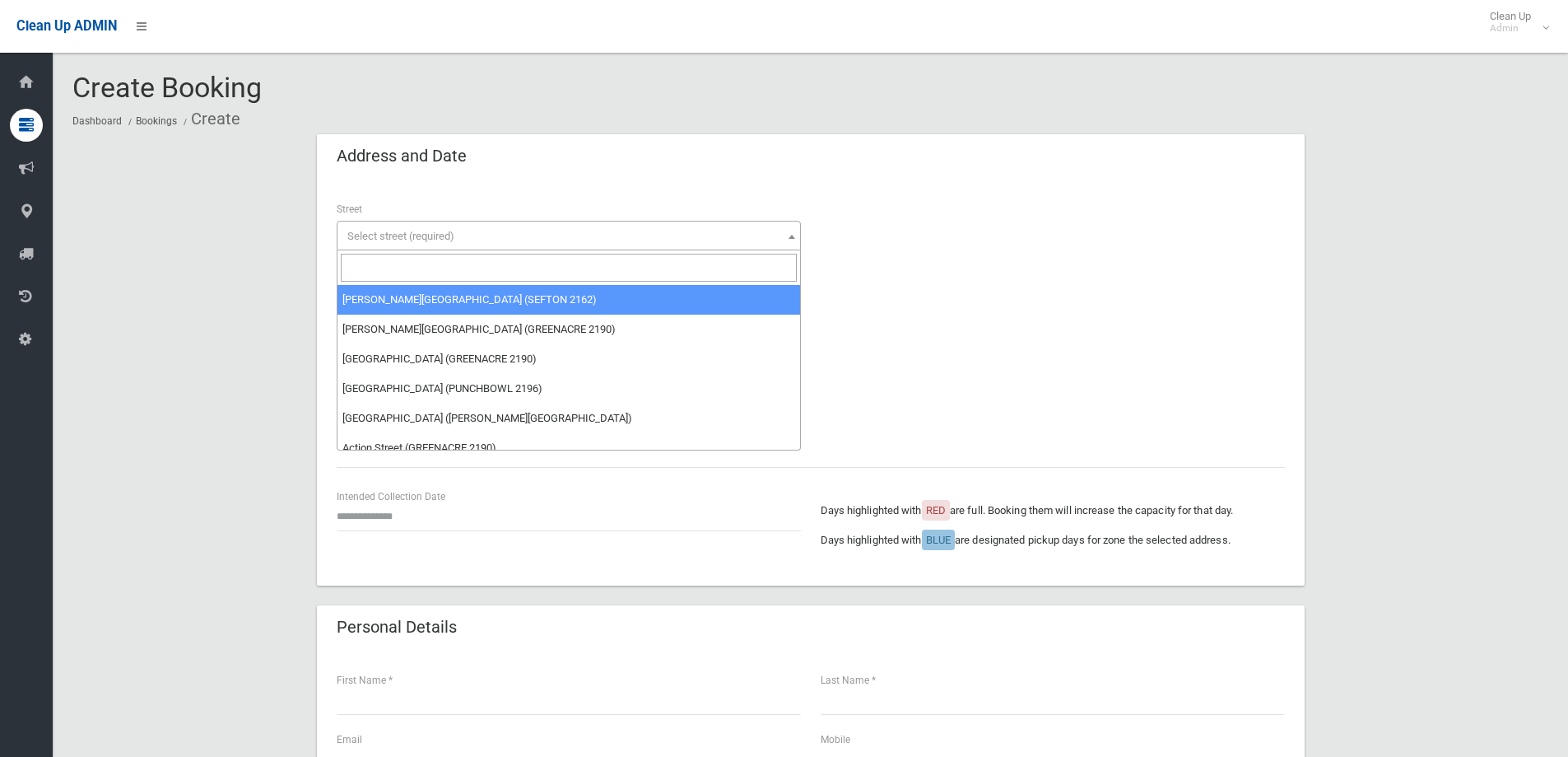
click at [642, 263] on input "search" at bounding box center [568, 268] width 456 height 28
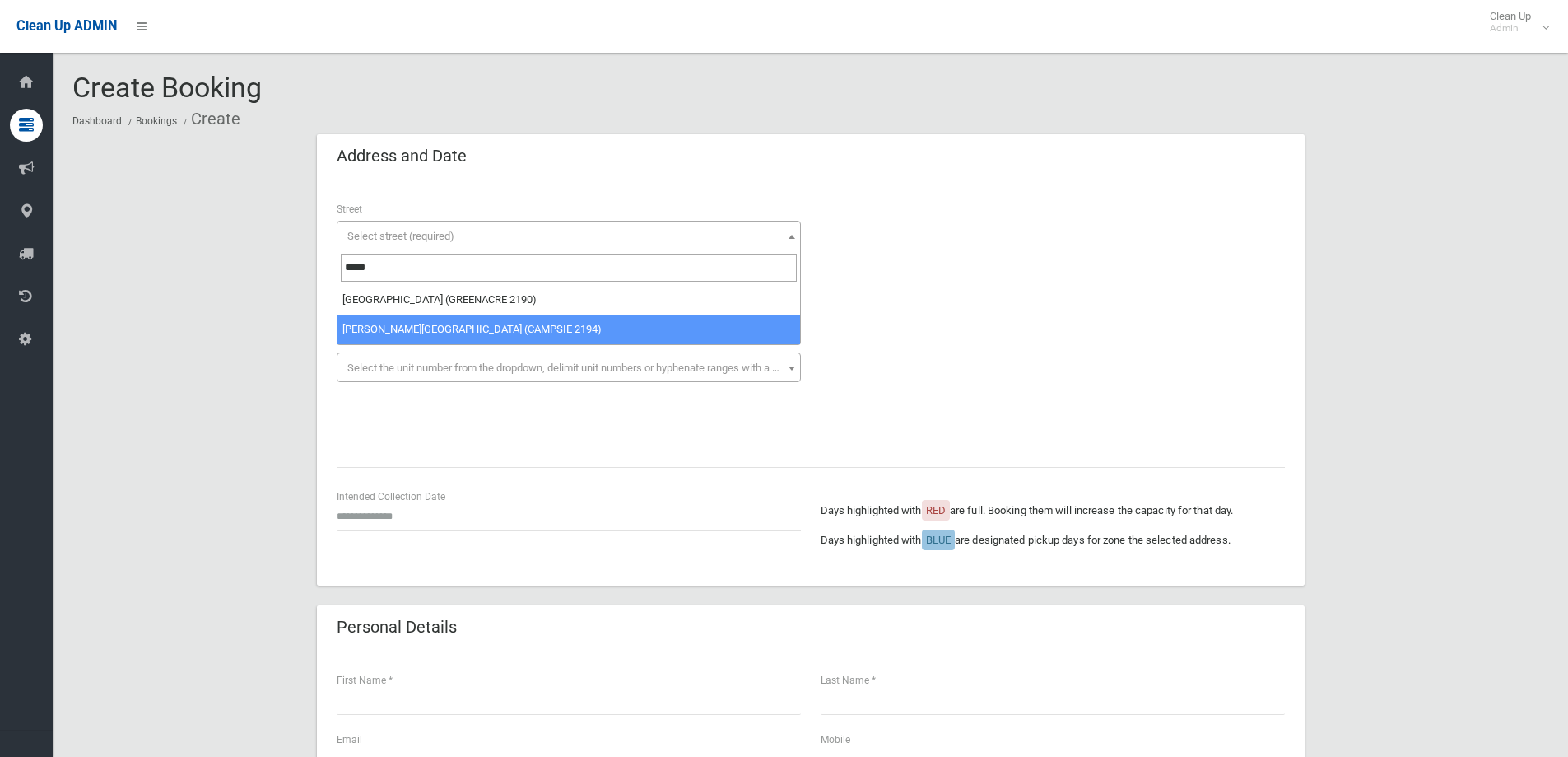
type input "*****"
select select "***"
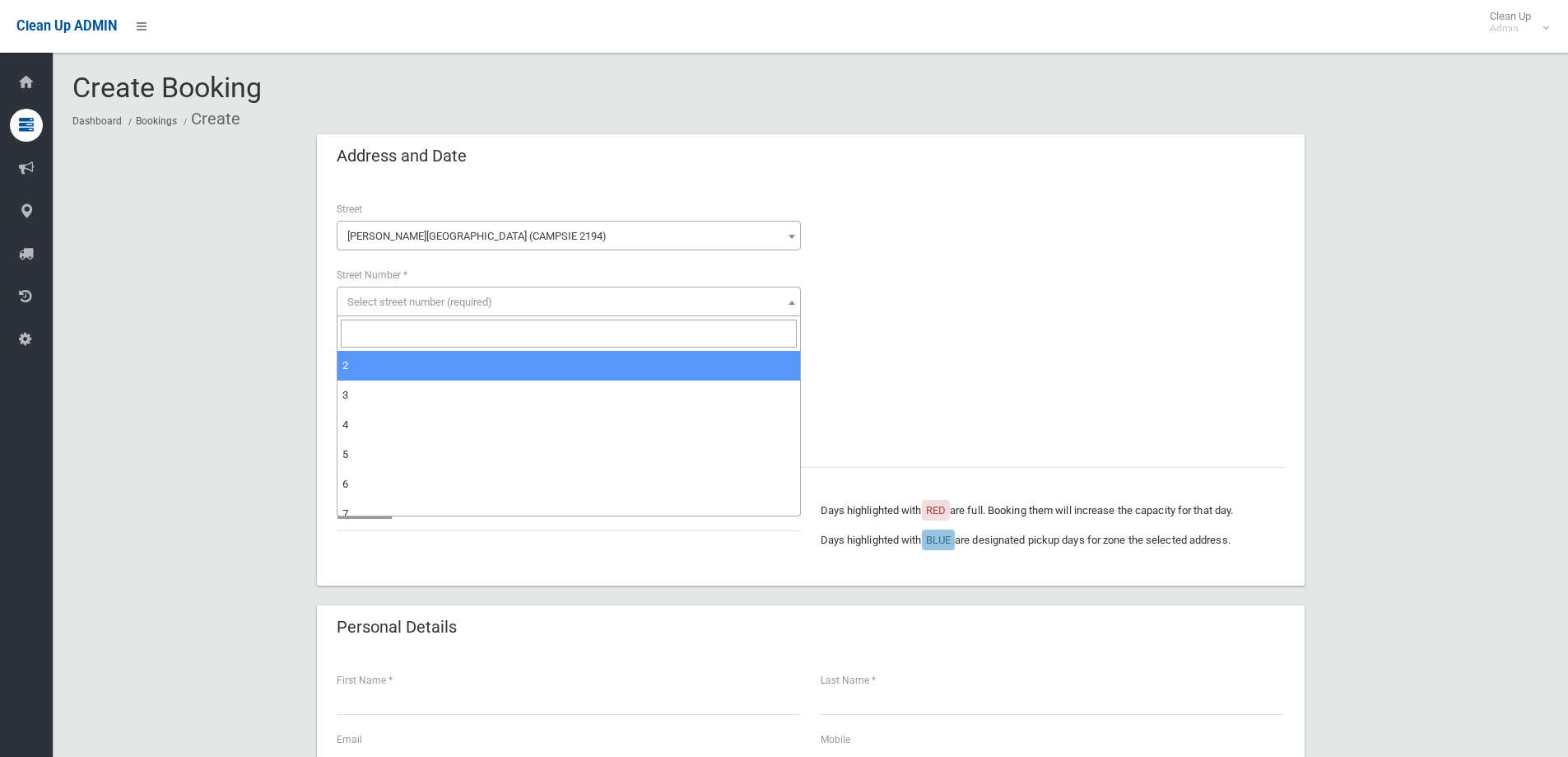
click at [541, 287] on span "Select street number (required)" at bounding box center [569, 301] width 464 height 29
click at [554, 339] on input "search" at bounding box center [568, 334] width 456 height 28
type input "**"
select select "**"
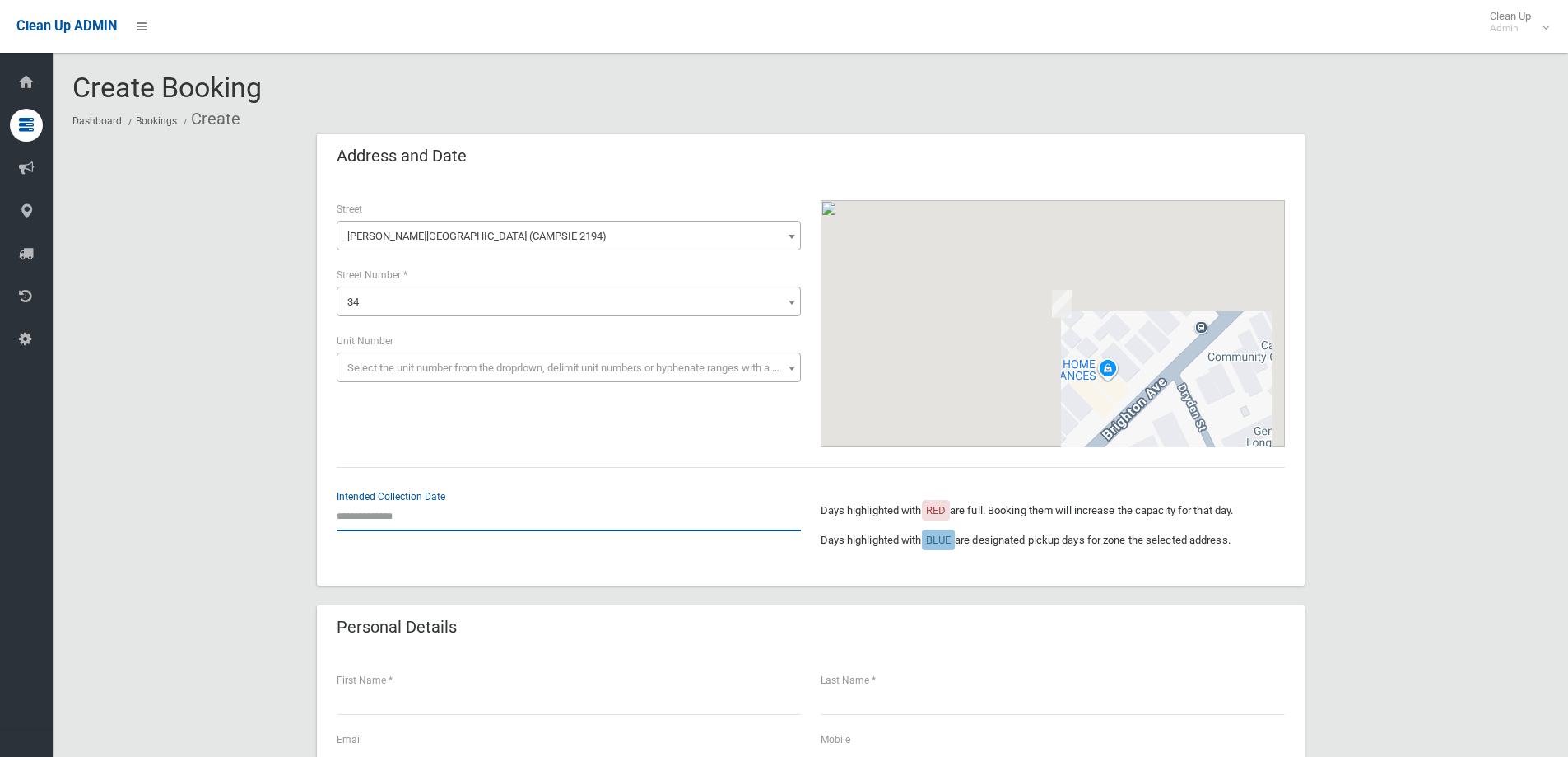
click at [474, 522] on input "text" at bounding box center [569, 515] width 464 height 30
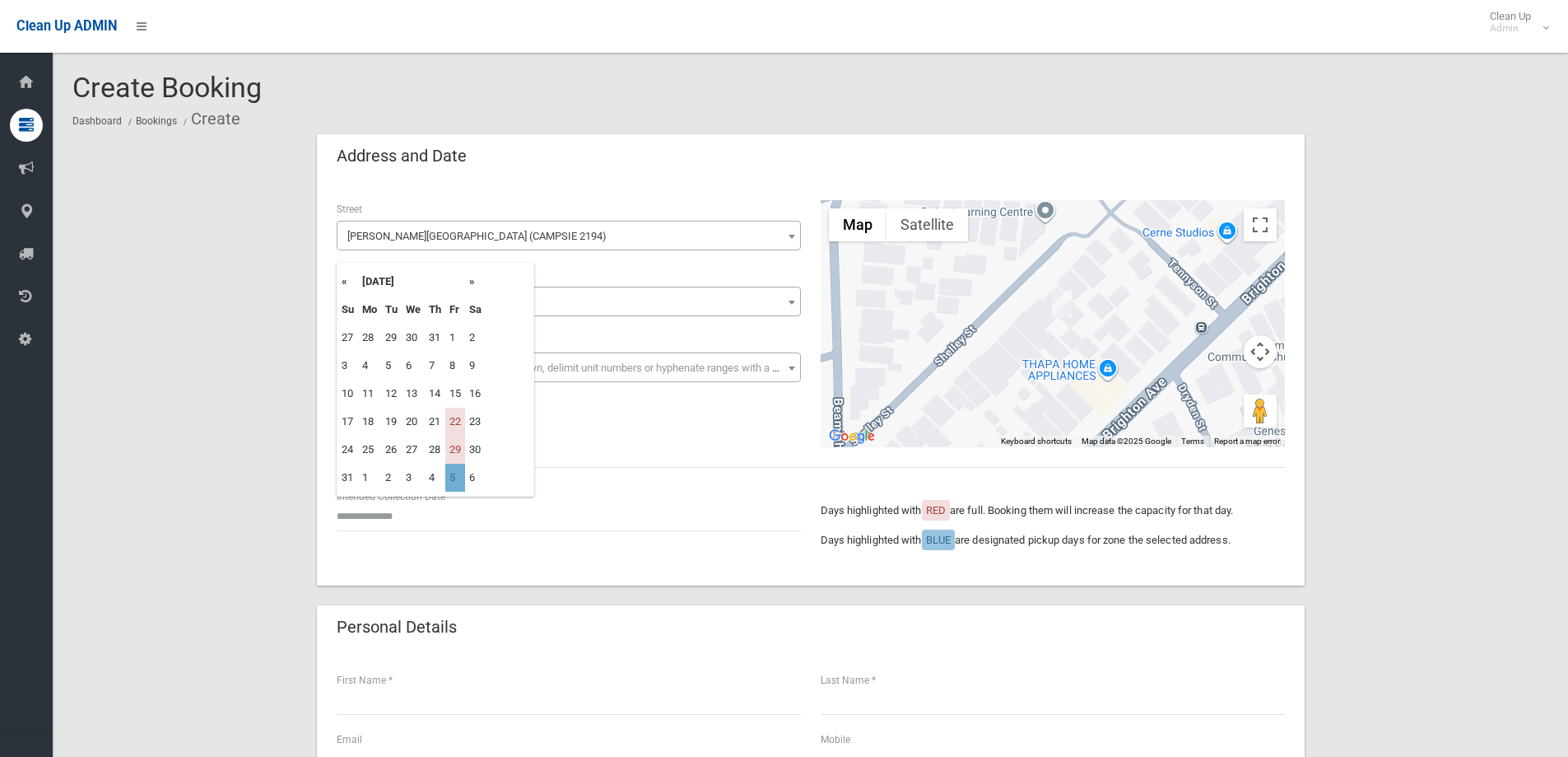
click at [459, 471] on td "5" at bounding box center [455, 478] width 20 height 28
type input "**********"
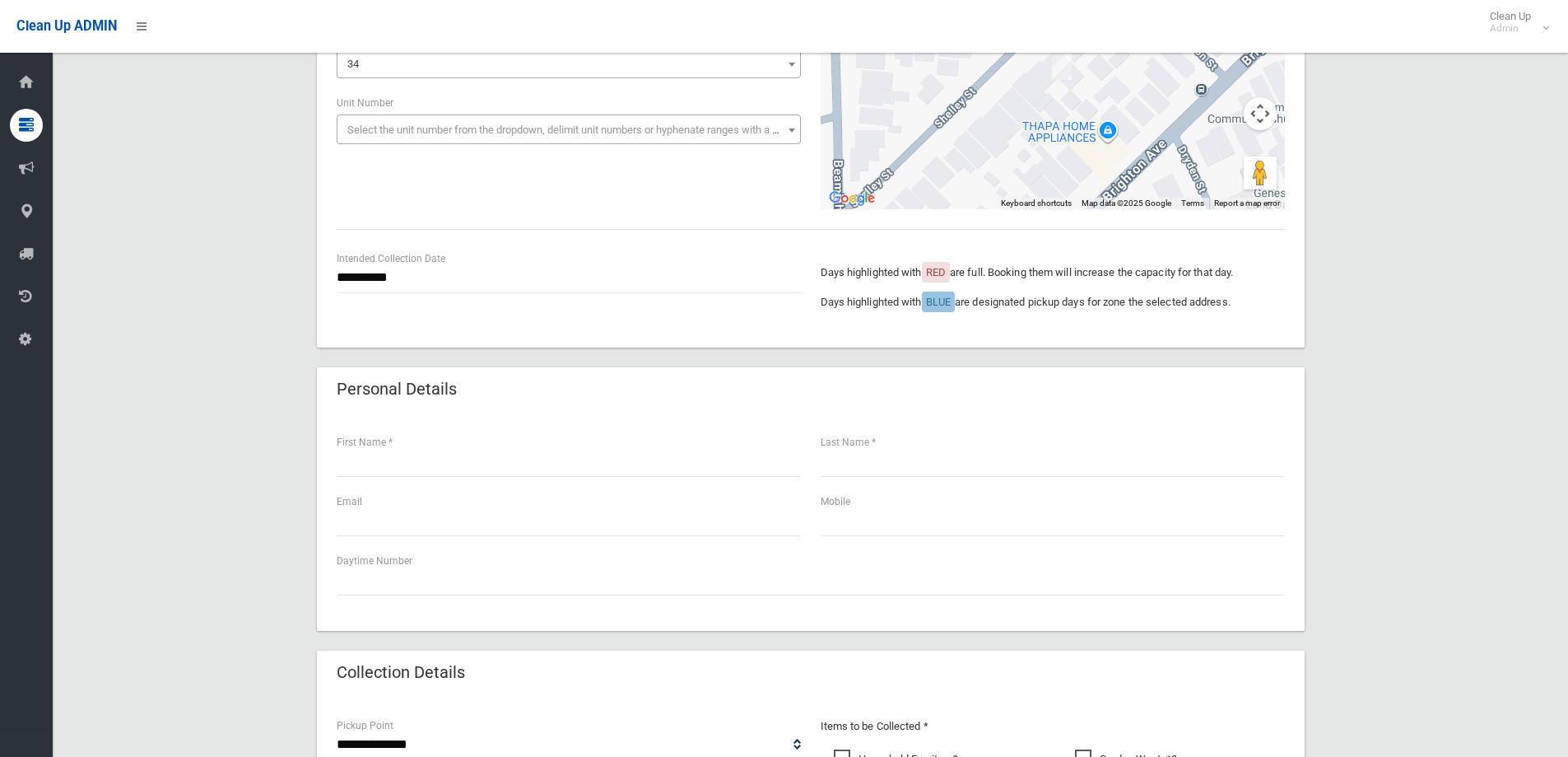
scroll to position [247, 0]
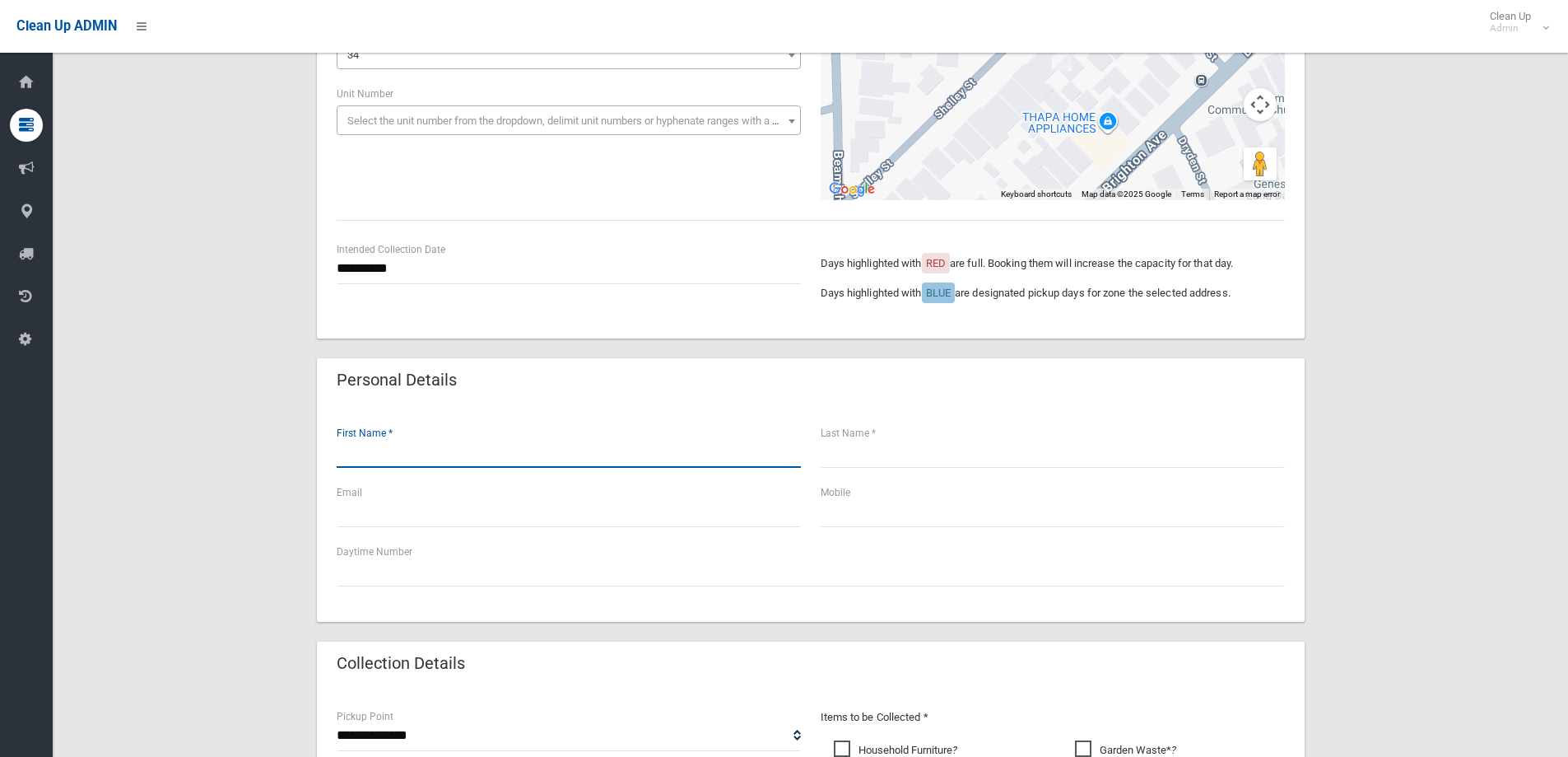
click at [461, 460] on input "text" at bounding box center [569, 452] width 464 height 30
type input "*****"
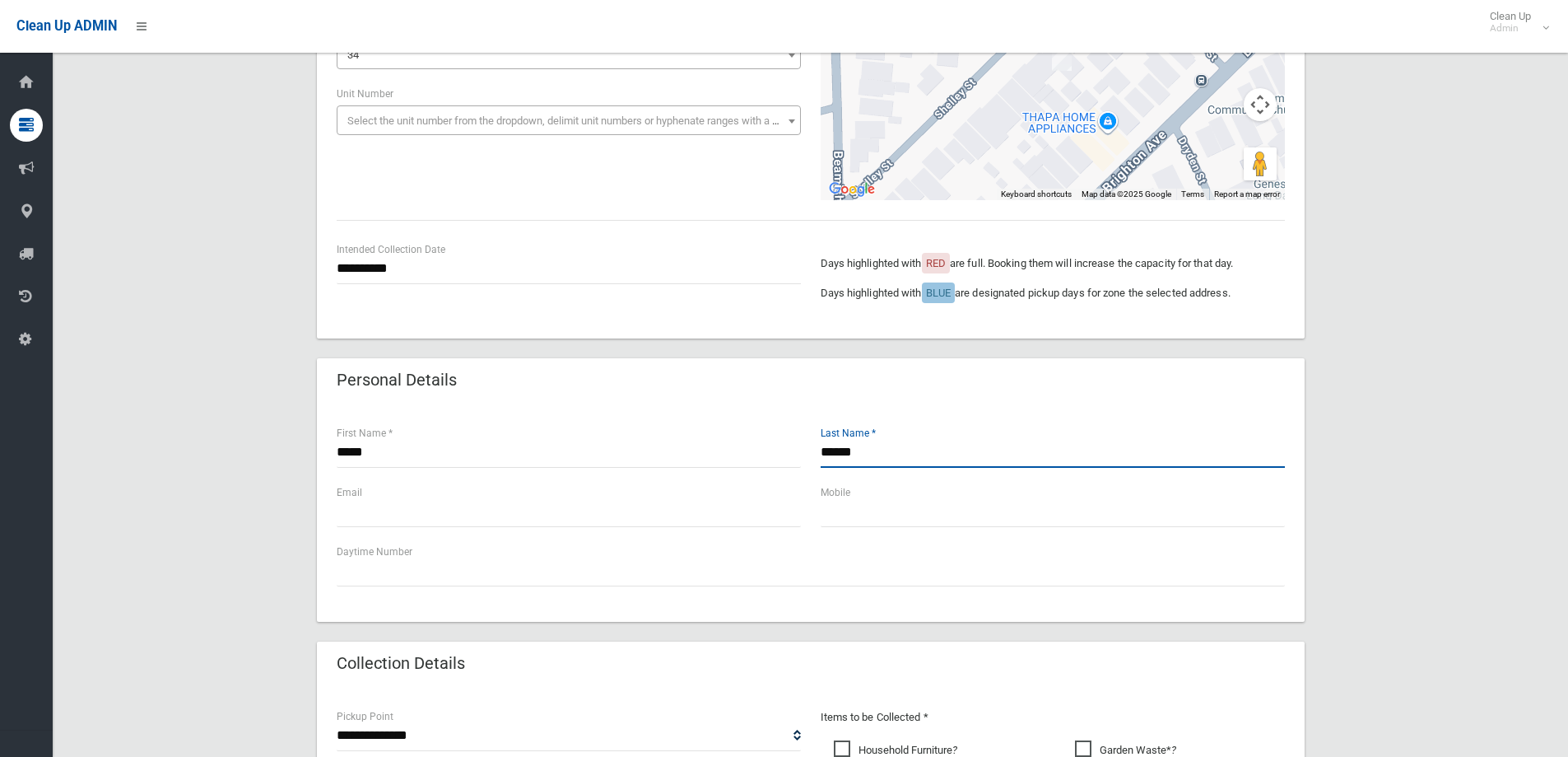
type input "******"
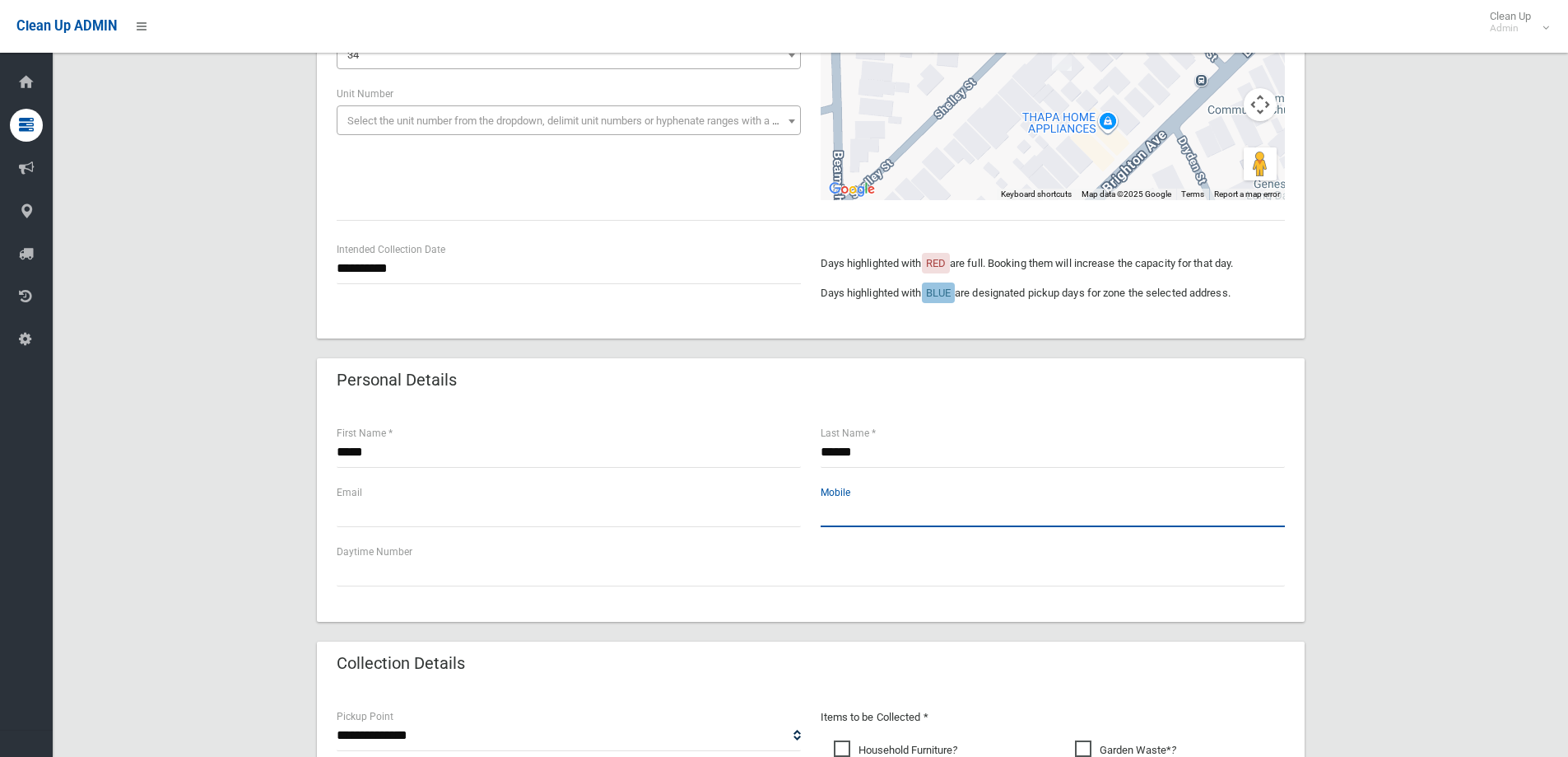
click at [929, 513] on input "text" at bounding box center [1053, 512] width 464 height 30
type input "**********"
click at [871, 652] on div "Collection Details" at bounding box center [810, 664] width 988 height 46
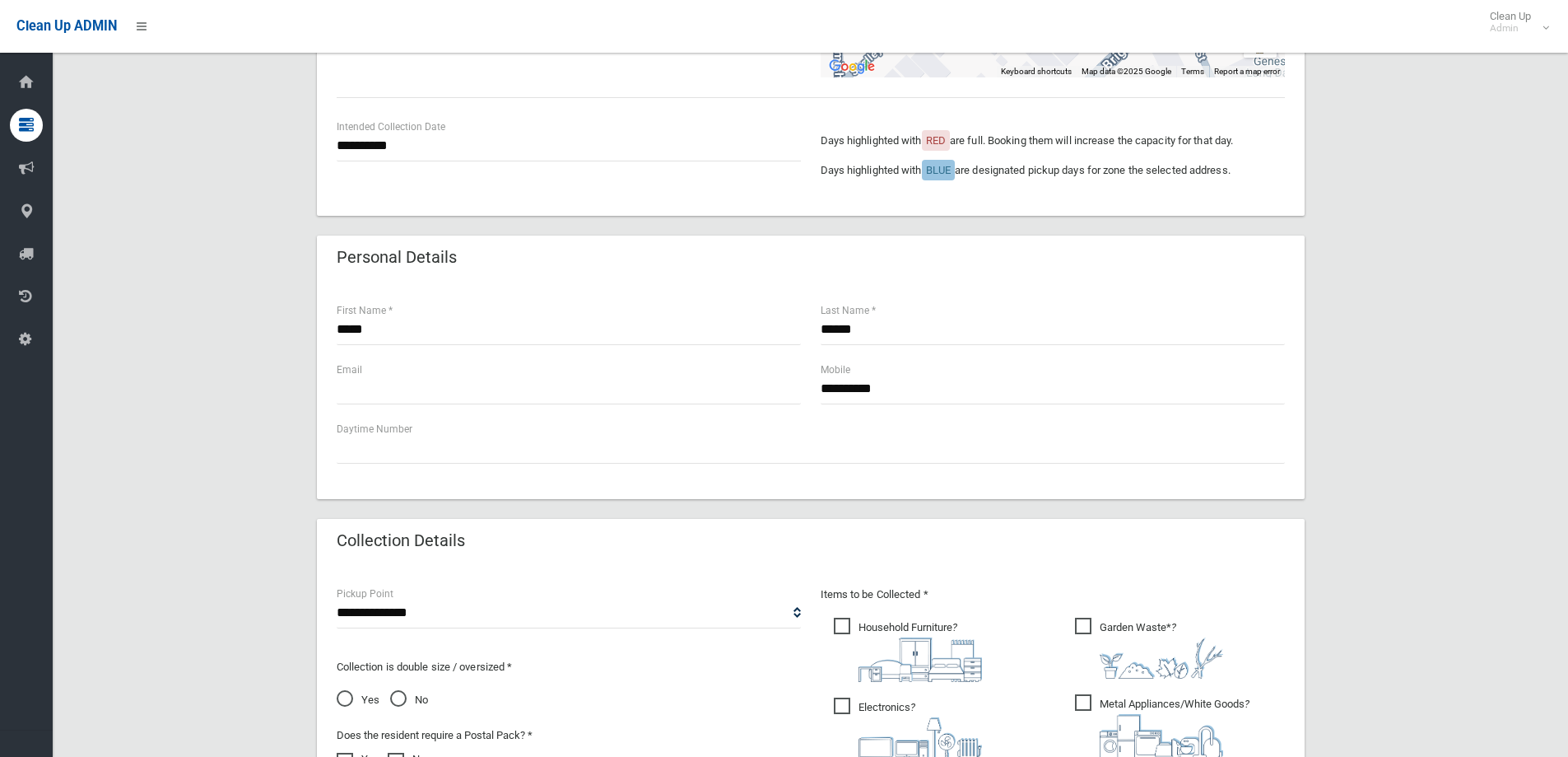
scroll to position [577, 0]
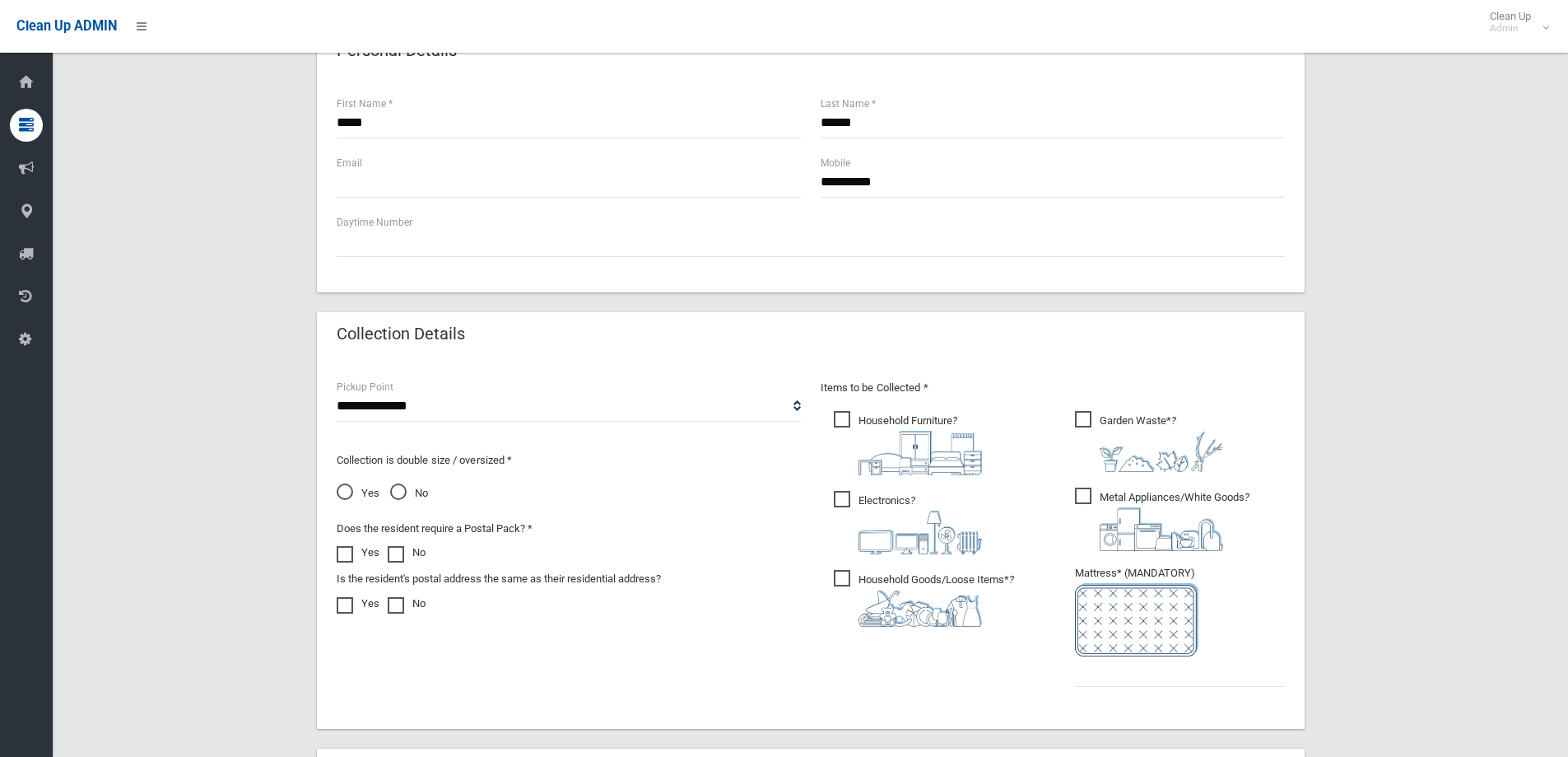
click at [862, 434] on img at bounding box center [920, 452] width 124 height 44
click at [908, 536] on img at bounding box center [920, 532] width 124 height 43
click at [888, 613] on img at bounding box center [920, 608] width 124 height 37
click at [1140, 511] on img at bounding box center [1161, 529] width 124 height 43
click at [1126, 439] on img at bounding box center [1161, 451] width 124 height 42
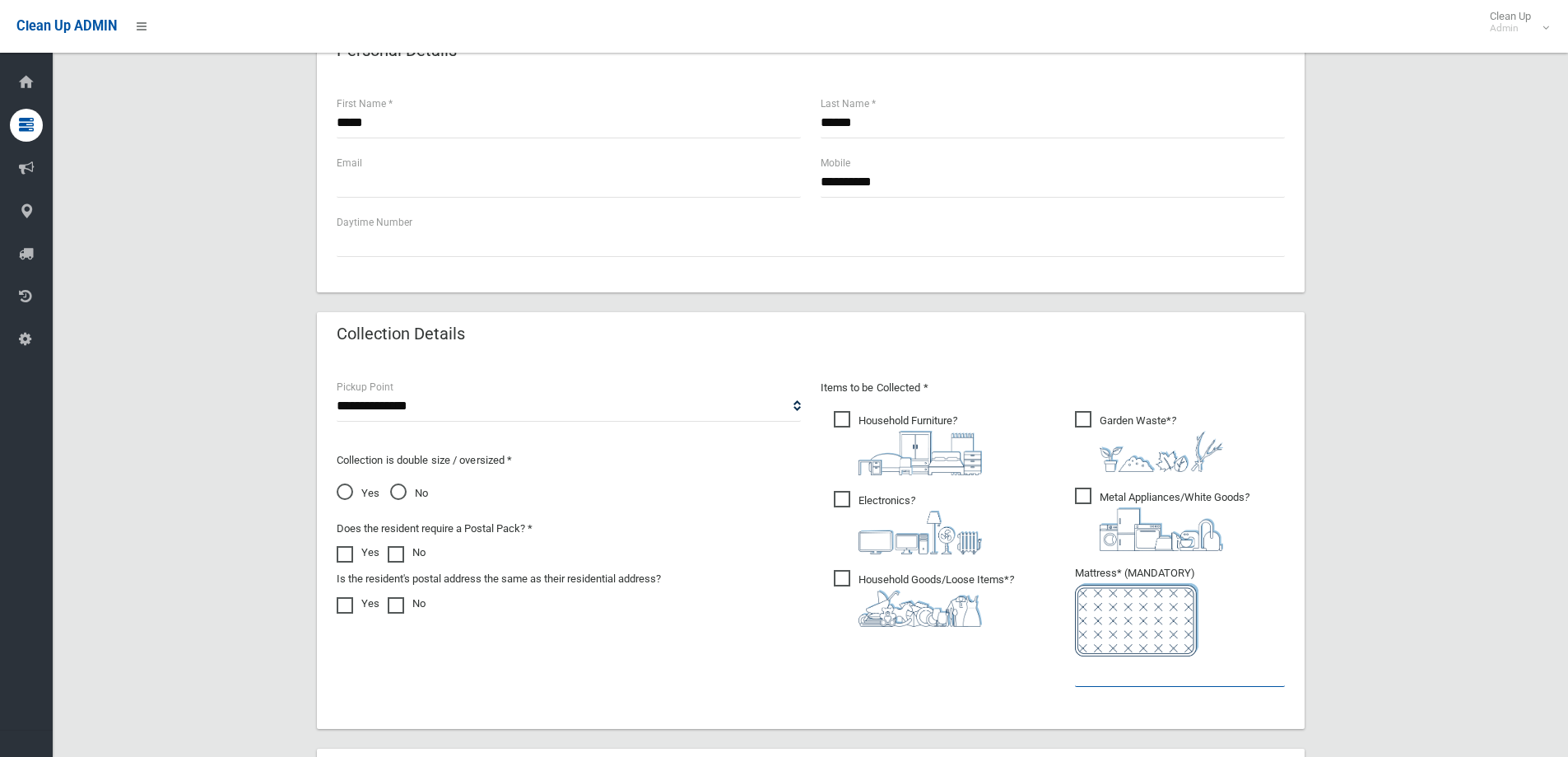
click at [1140, 668] on input "text" at bounding box center [1180, 671] width 209 height 30
type input "*"
click at [379, 404] on select "**********" at bounding box center [569, 406] width 464 height 30
select select "*"
click at [337, 391] on select "**********" at bounding box center [569, 406] width 464 height 30
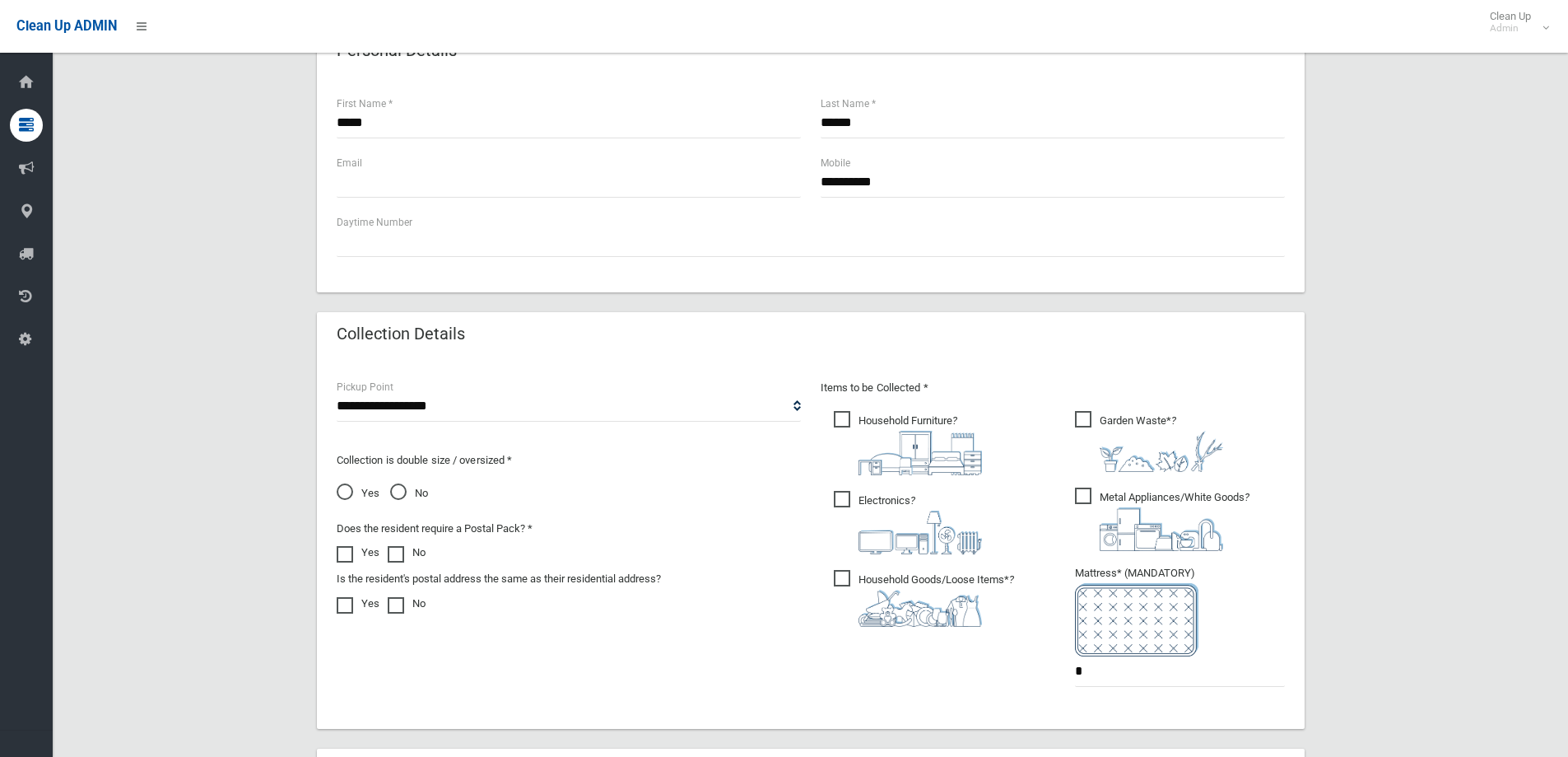
click at [400, 496] on span "No" at bounding box center [409, 493] width 38 height 20
click at [344, 494] on span "Yes" at bounding box center [358, 493] width 42 height 20
click at [432, 187] on input "text" at bounding box center [569, 182] width 464 height 30
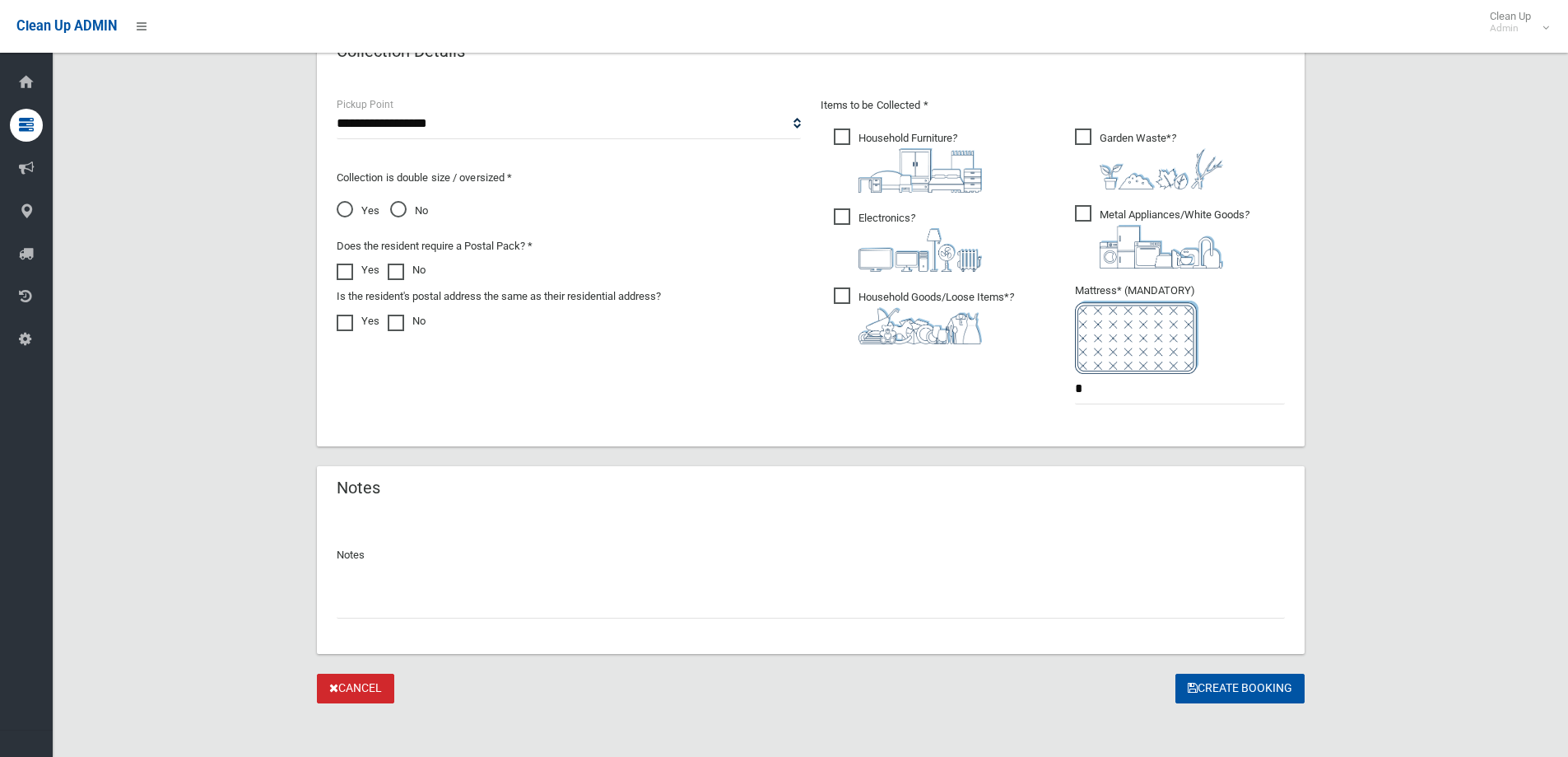
scroll to position [865, 0]
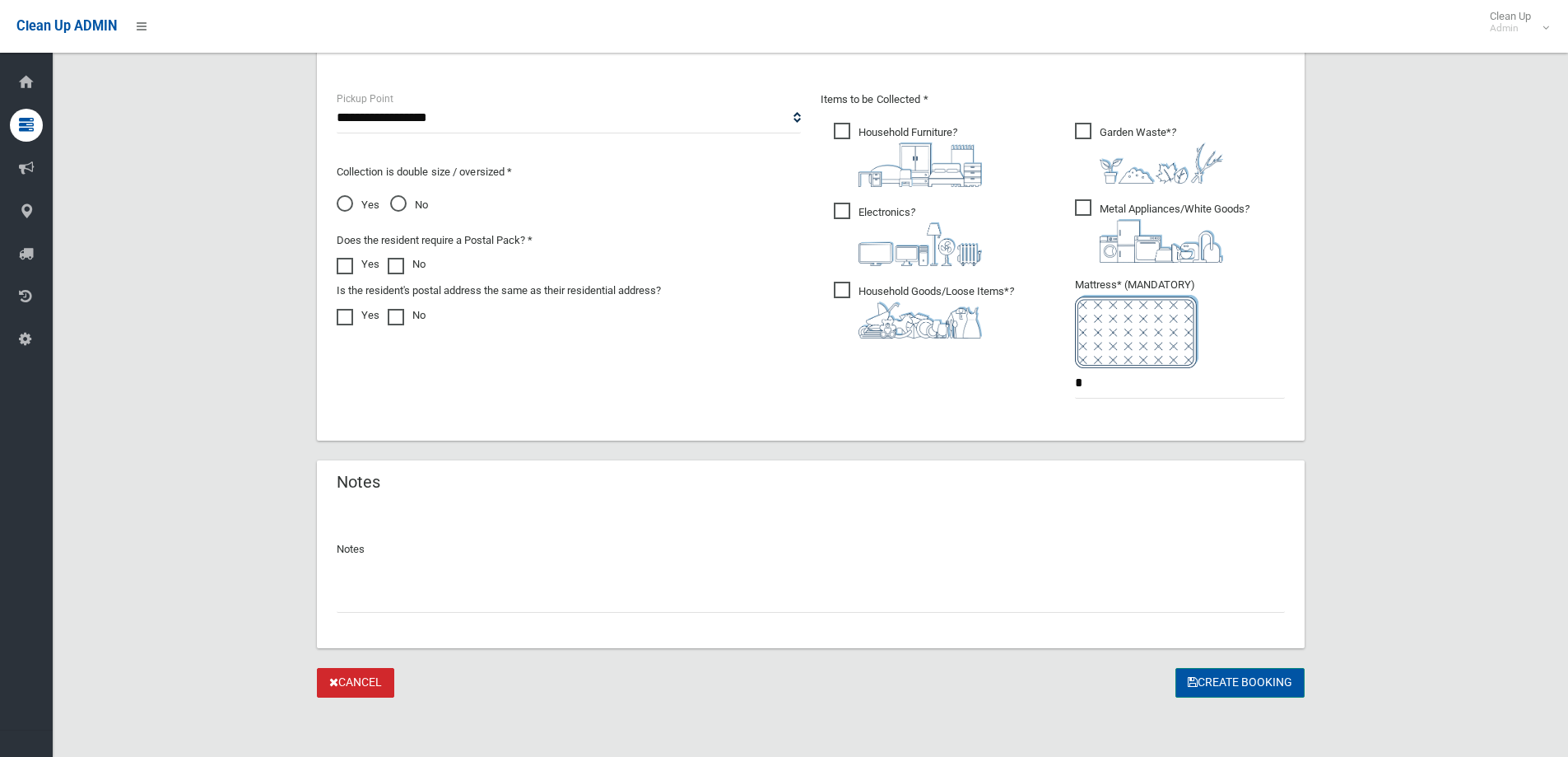
type input "**********"
click at [1242, 675] on button "Create Booking" at bounding box center [1240, 683] width 129 height 30
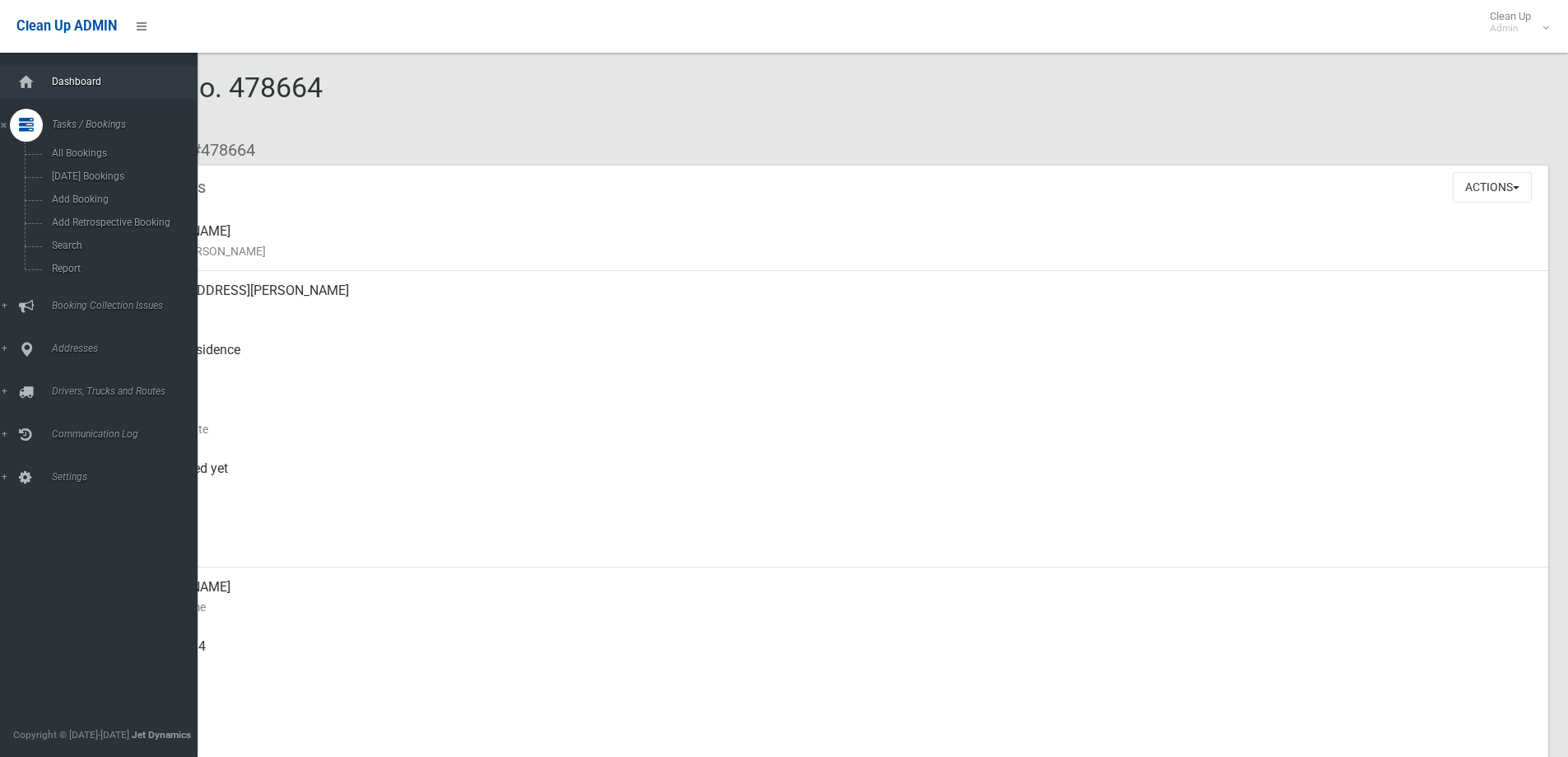
click at [107, 73] on link "Dashboard" at bounding box center [105, 82] width 209 height 33
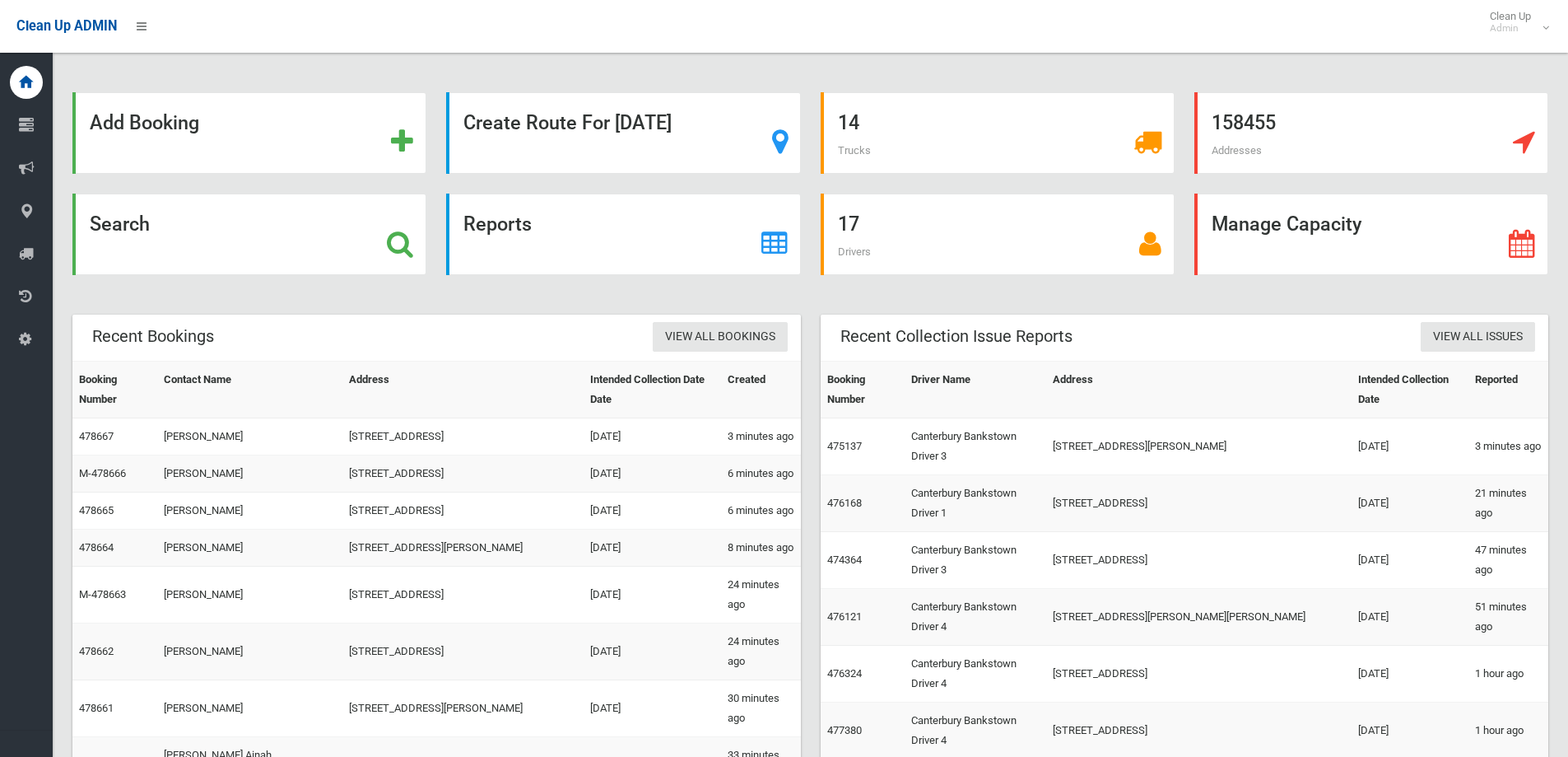
click at [703, 281] on div "Reports" at bounding box center [623, 244] width 374 height 101
